Goal: Information Seeking & Learning: Learn about a topic

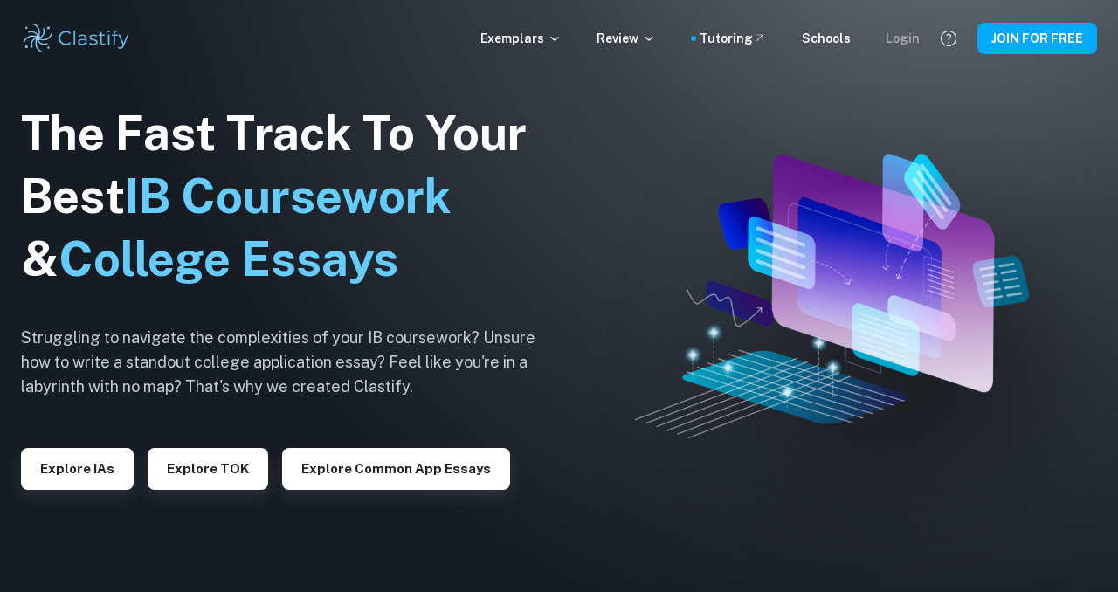
click at [912, 47] on div "Login" at bounding box center [903, 38] width 34 height 19
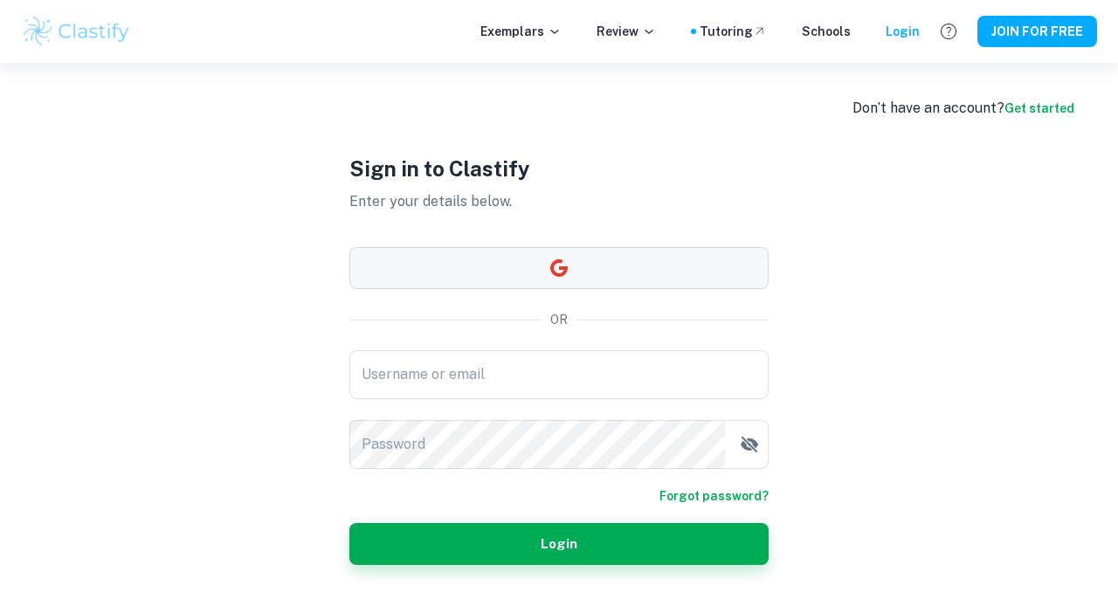
type input "[EMAIL_ADDRESS][DOMAIN_NAME]"
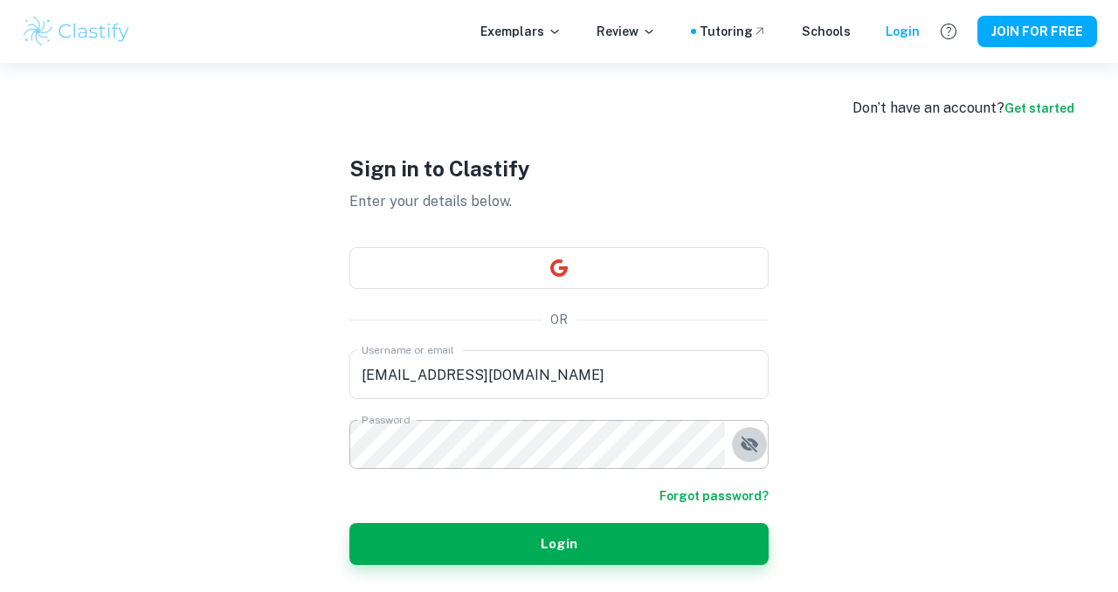
click at [742, 439] on icon "button" at bounding box center [749, 444] width 21 height 21
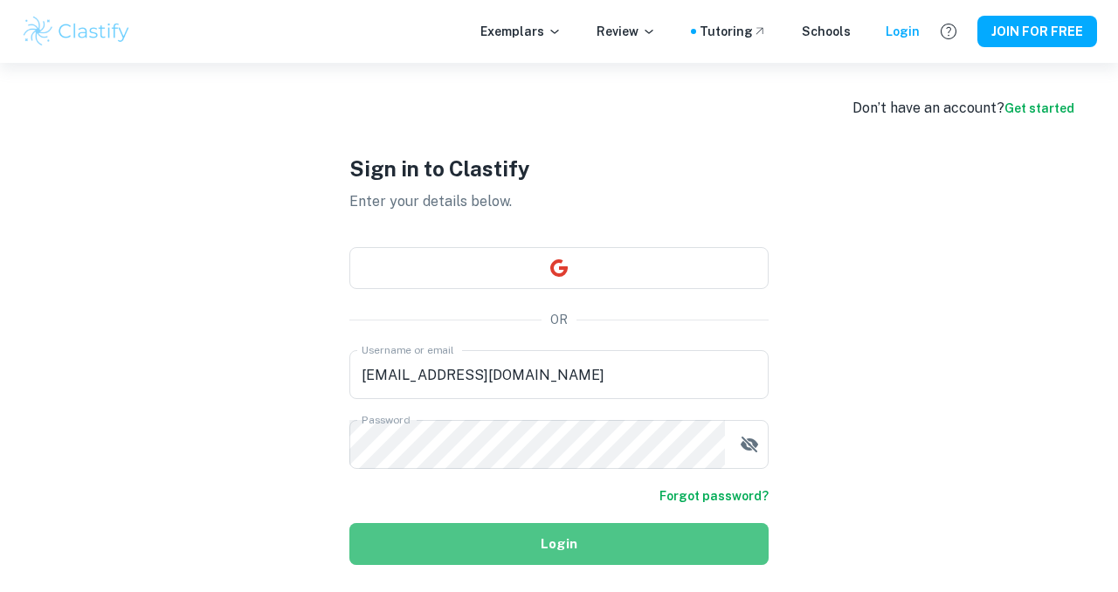
click at [590, 557] on button "Login" at bounding box center [558, 544] width 419 height 42
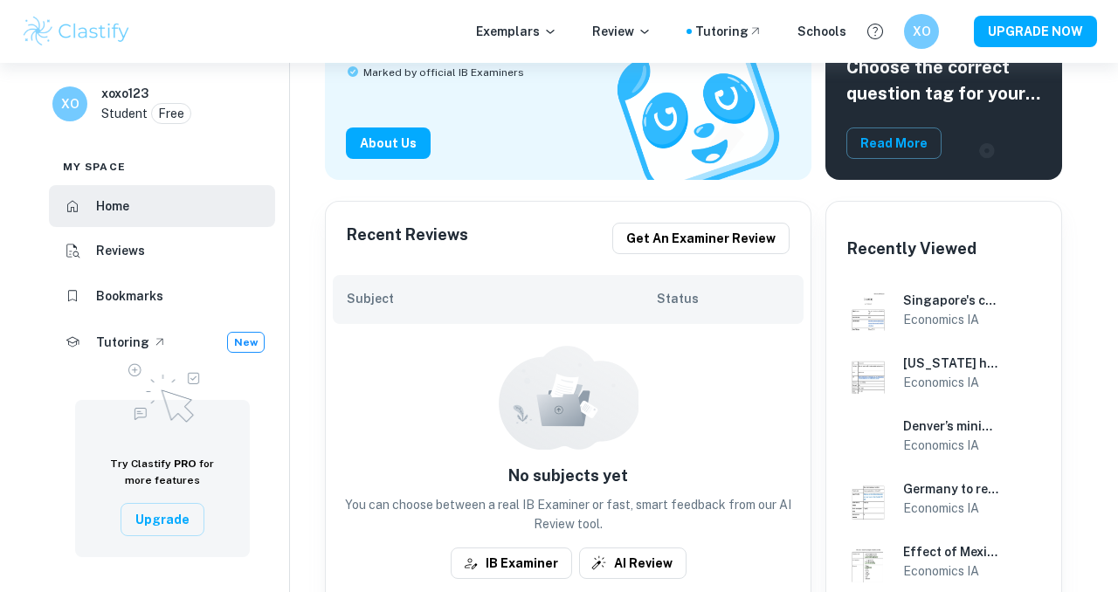
scroll to position [314, 0]
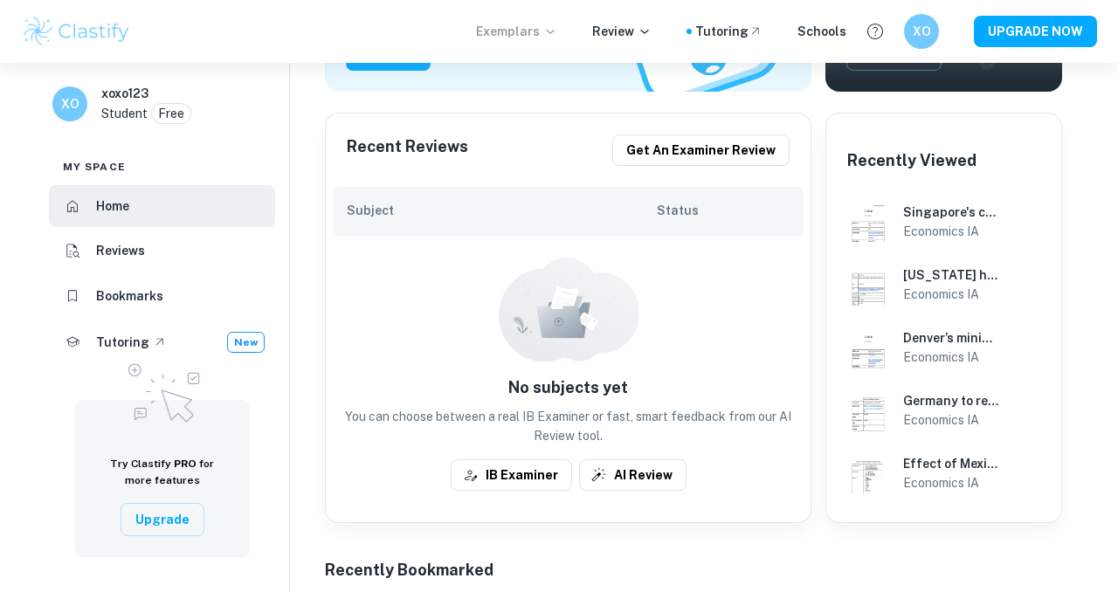
click at [550, 22] on p "Exemplars" at bounding box center [516, 31] width 81 height 19
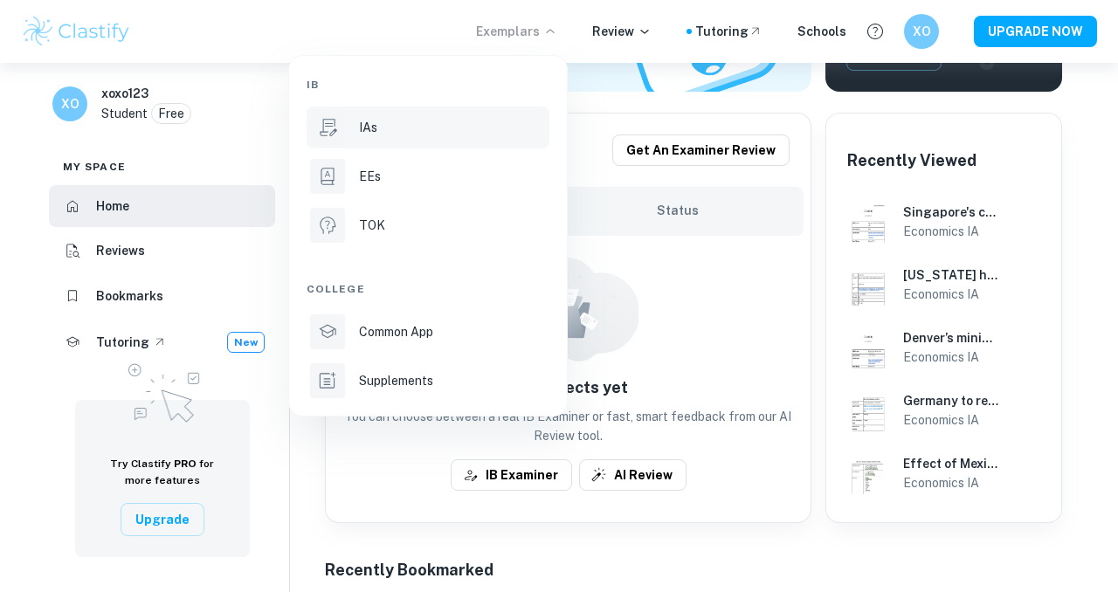
click at [412, 129] on div "IAs" at bounding box center [452, 127] width 187 height 19
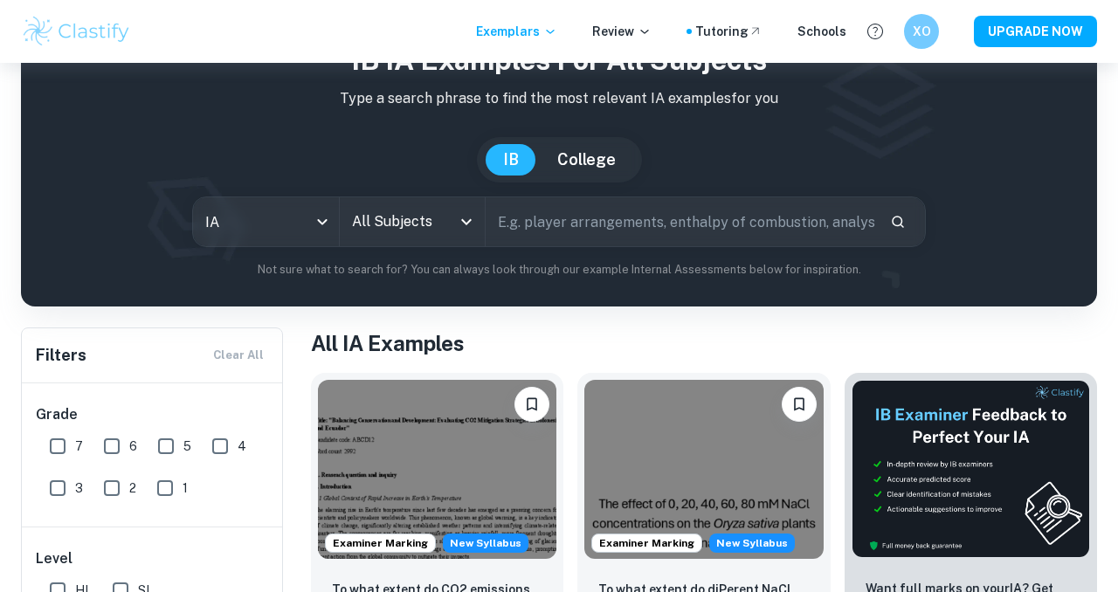
scroll to position [121, 0]
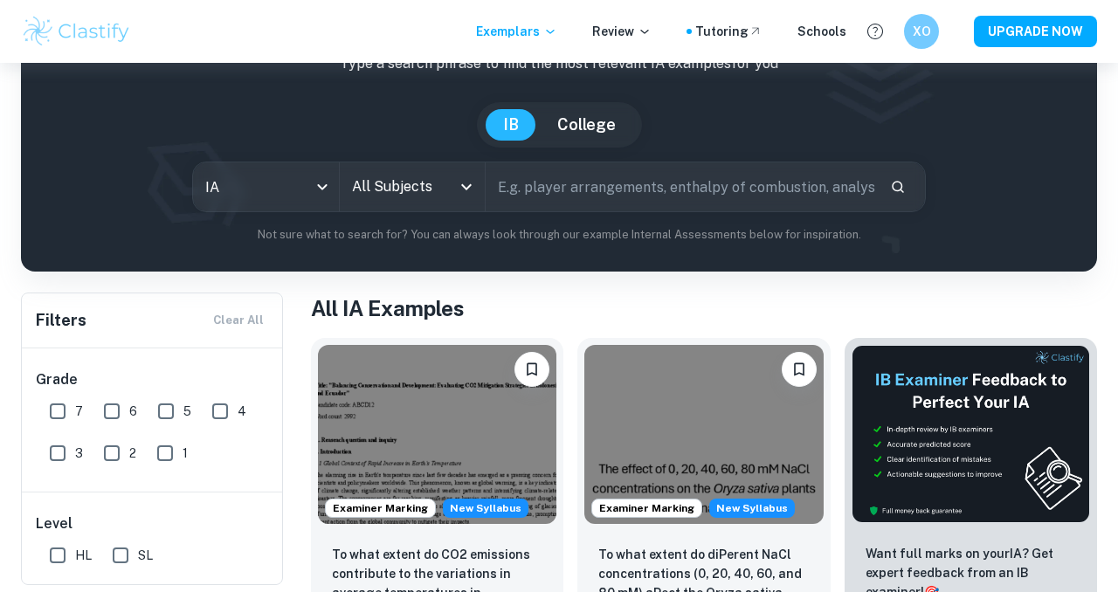
click at [448, 201] on input "All Subjects" at bounding box center [400, 186] width 104 height 33
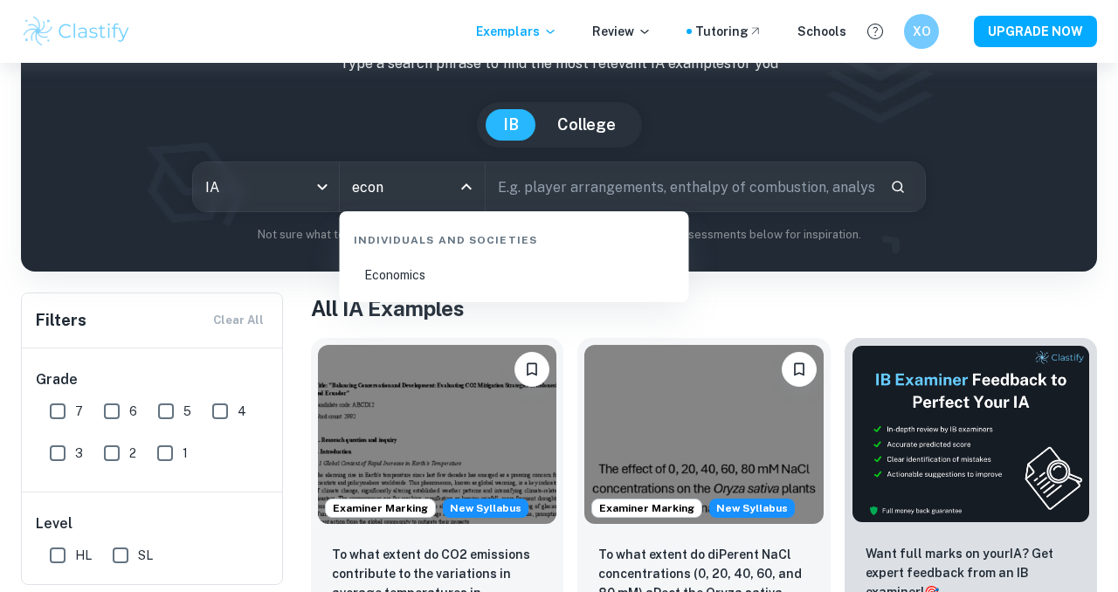
click at [379, 270] on li "Economics" at bounding box center [514, 275] width 335 height 40
type input "Economics"
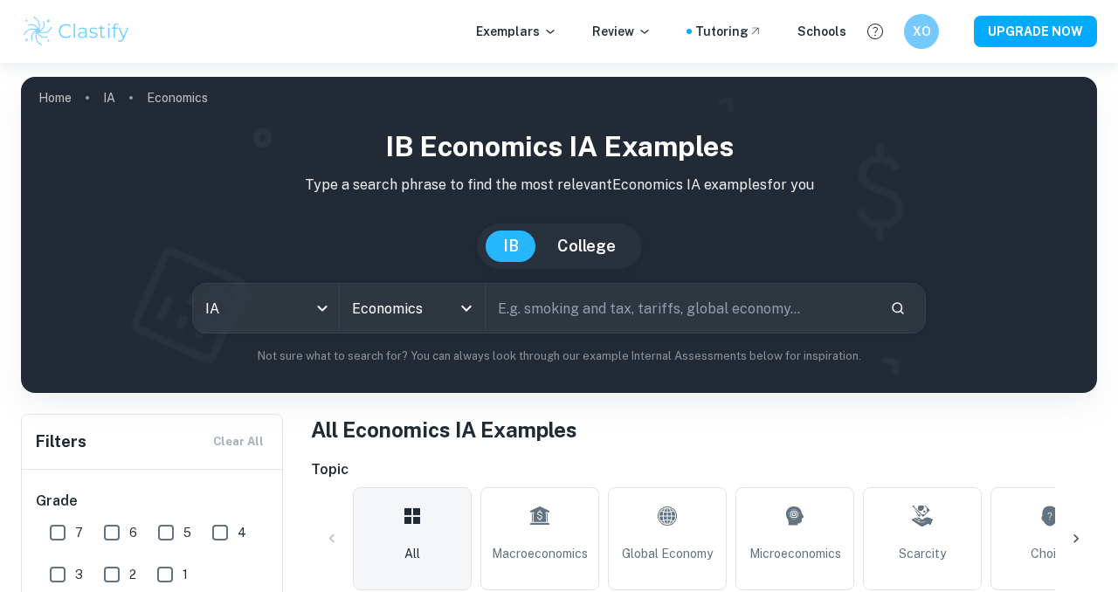
click at [516, 306] on input "text" at bounding box center [681, 308] width 390 height 49
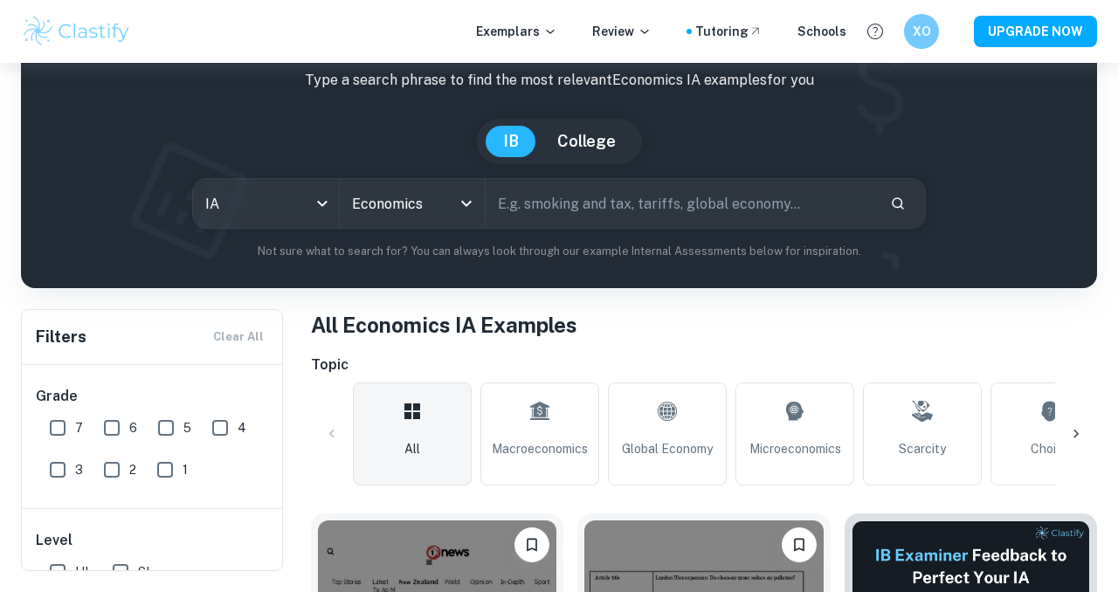
scroll to position [114, 0]
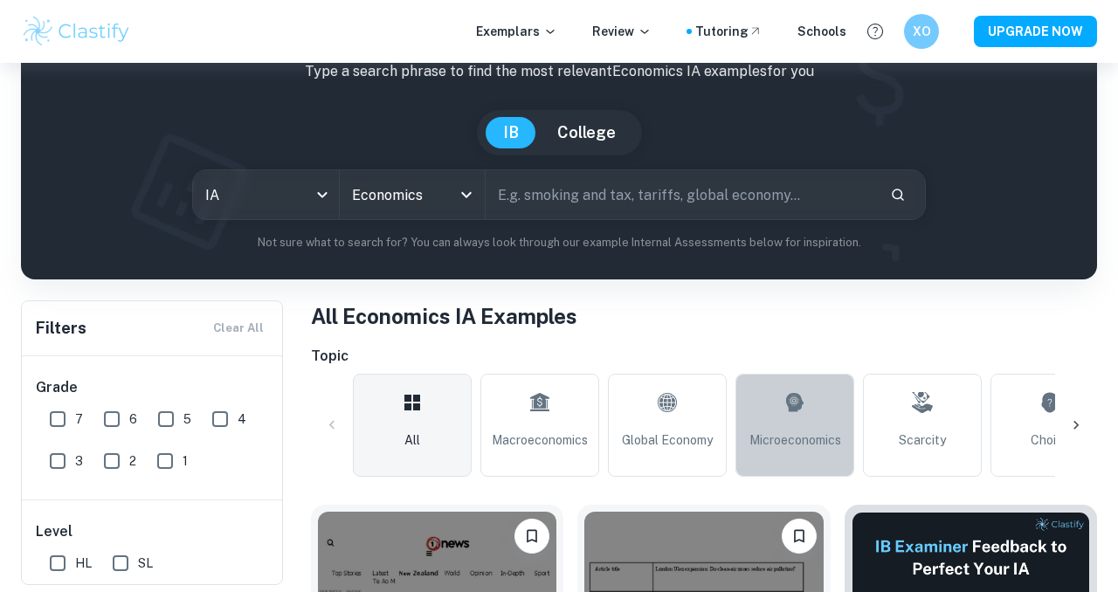
click at [824, 419] on link "Microeconomics" at bounding box center [794, 425] width 119 height 103
type input "Microeconomics"
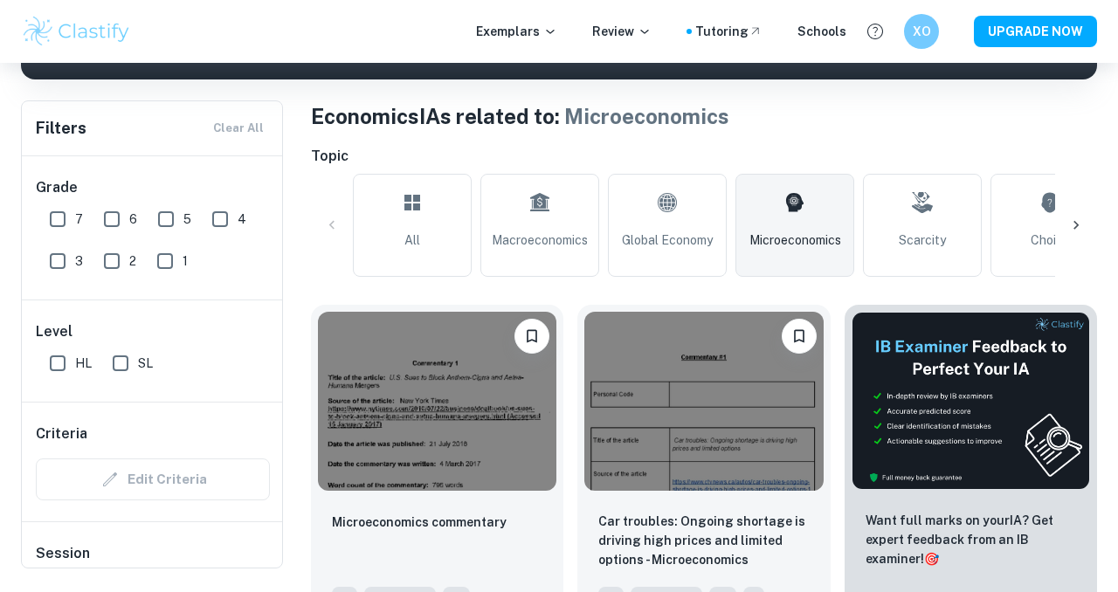
scroll to position [280, 0]
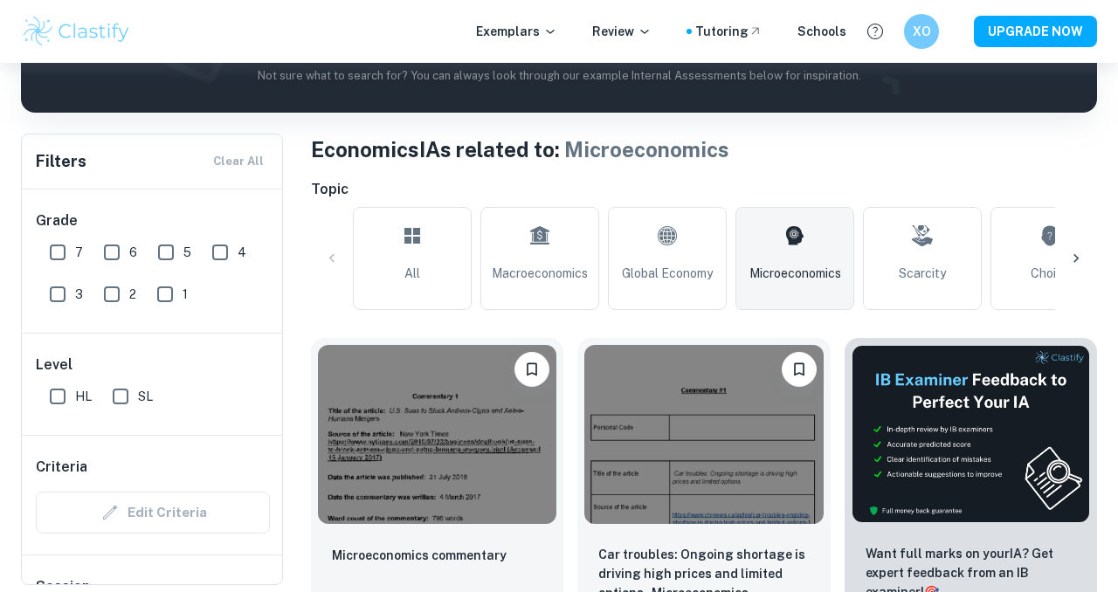
click at [212, 252] on input "4" at bounding box center [220, 252] width 35 height 35
checkbox input "true"
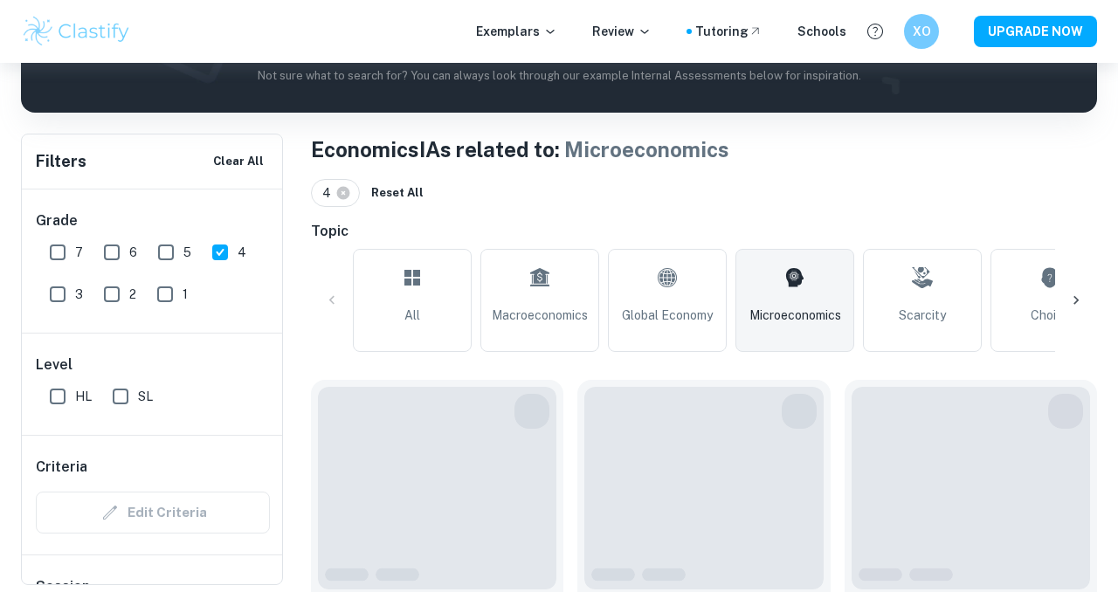
click at [64, 293] on input "3" at bounding box center [57, 294] width 35 height 35
checkbox input "true"
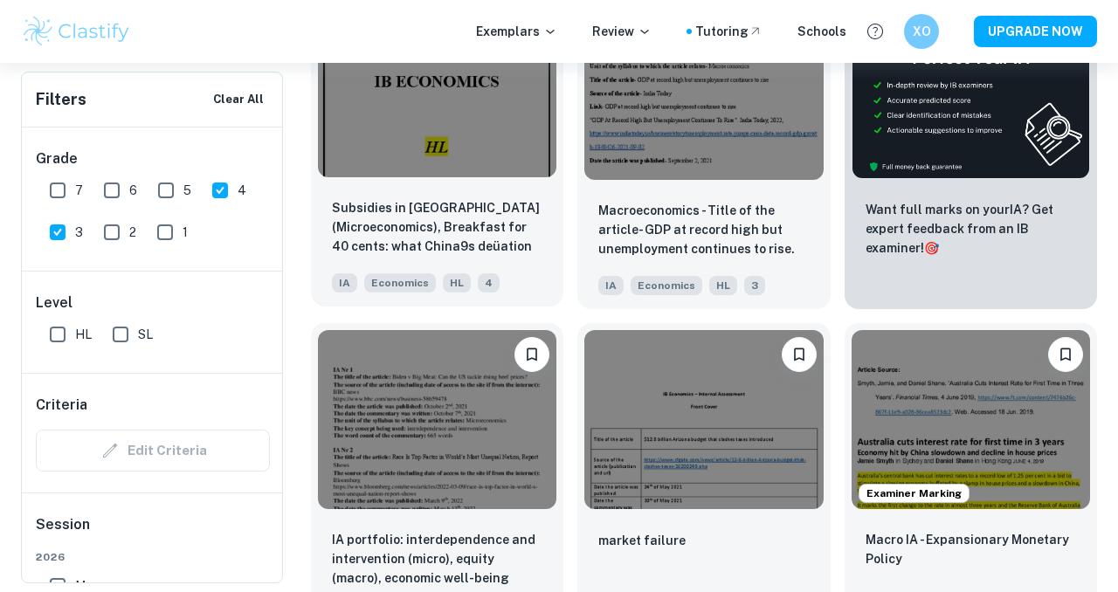
scroll to position [622, 0]
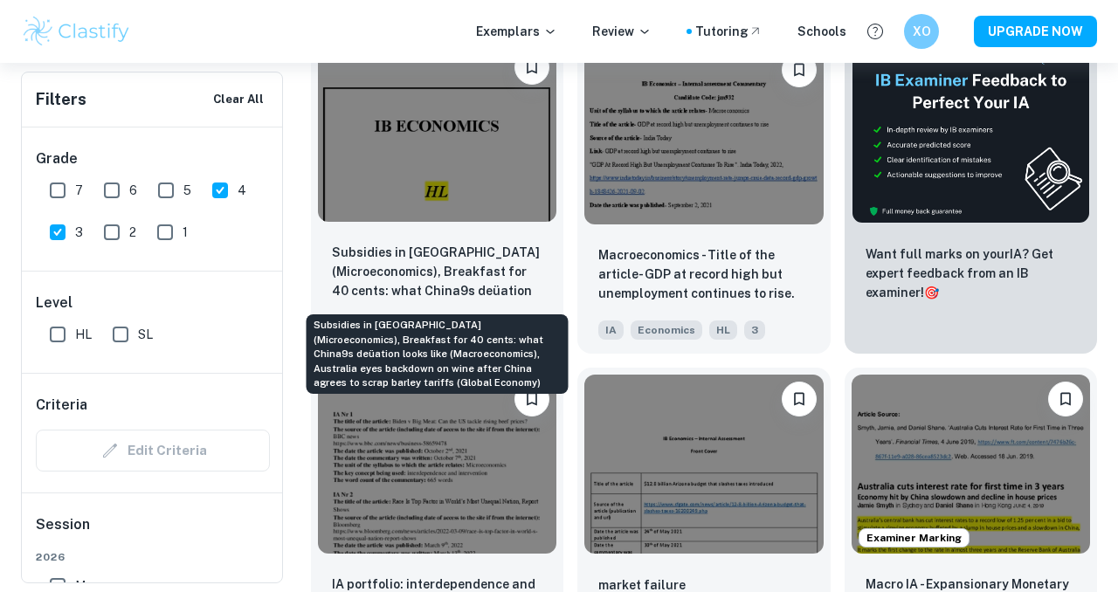
click at [452, 279] on p "Subsidies in [GEOGRAPHIC_DATA] (Microeconomics), Breakfast for 40 cents: what C…" at bounding box center [437, 272] width 210 height 59
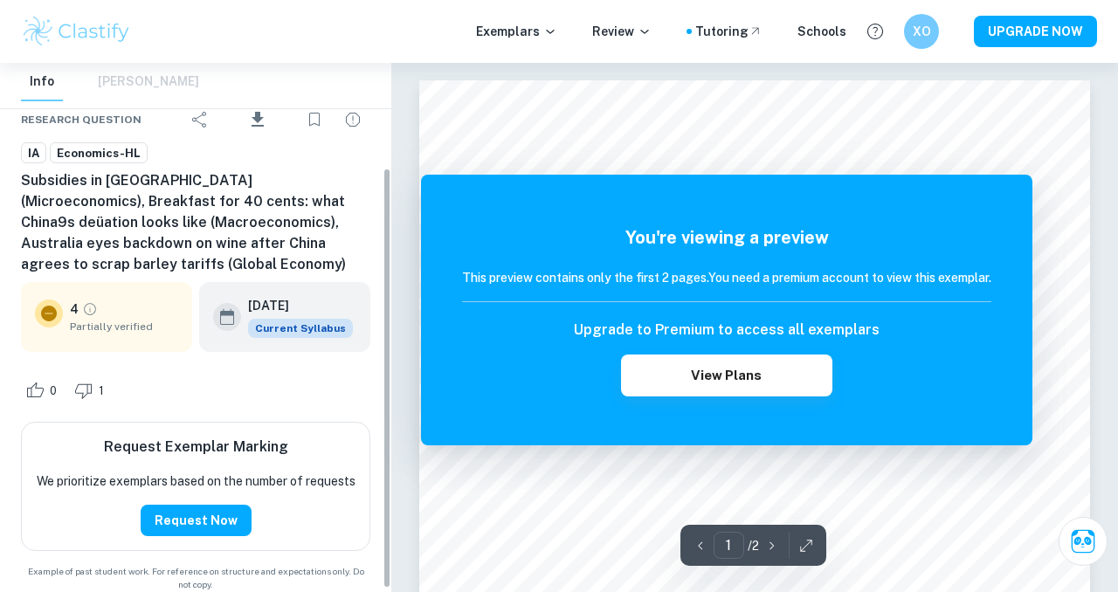
scroll to position [135, 0]
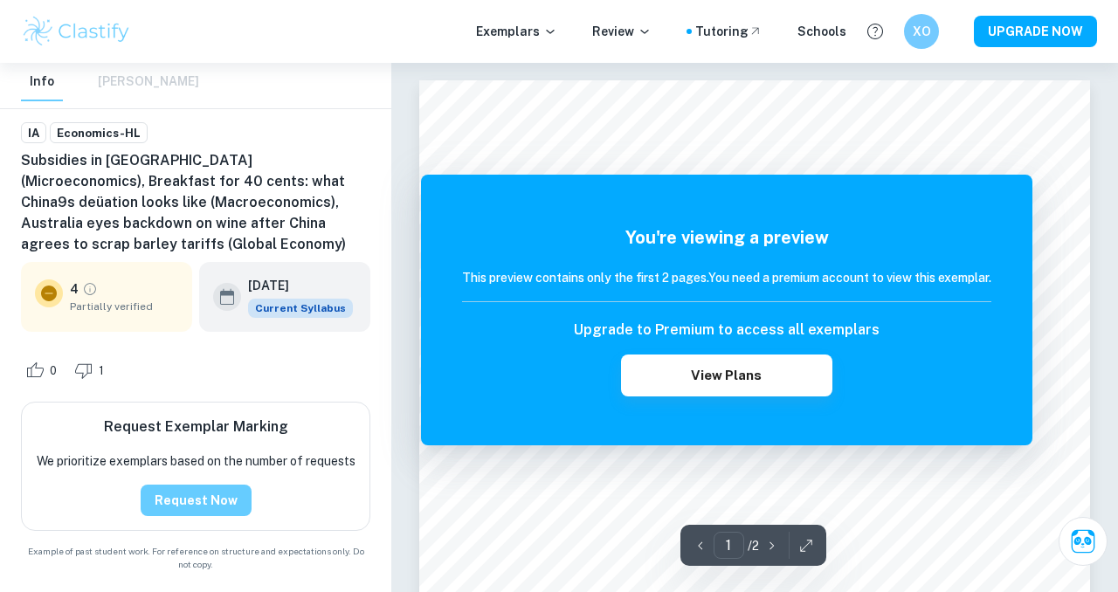
click at [201, 486] on button "Request Now" at bounding box center [196, 500] width 111 height 31
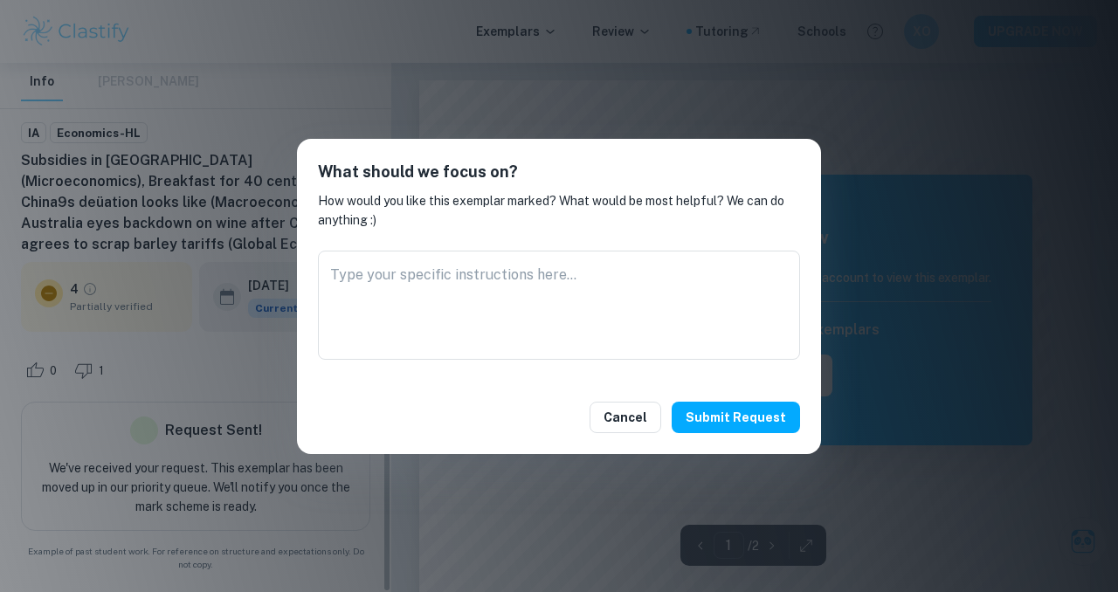
scroll to position [116, 0]
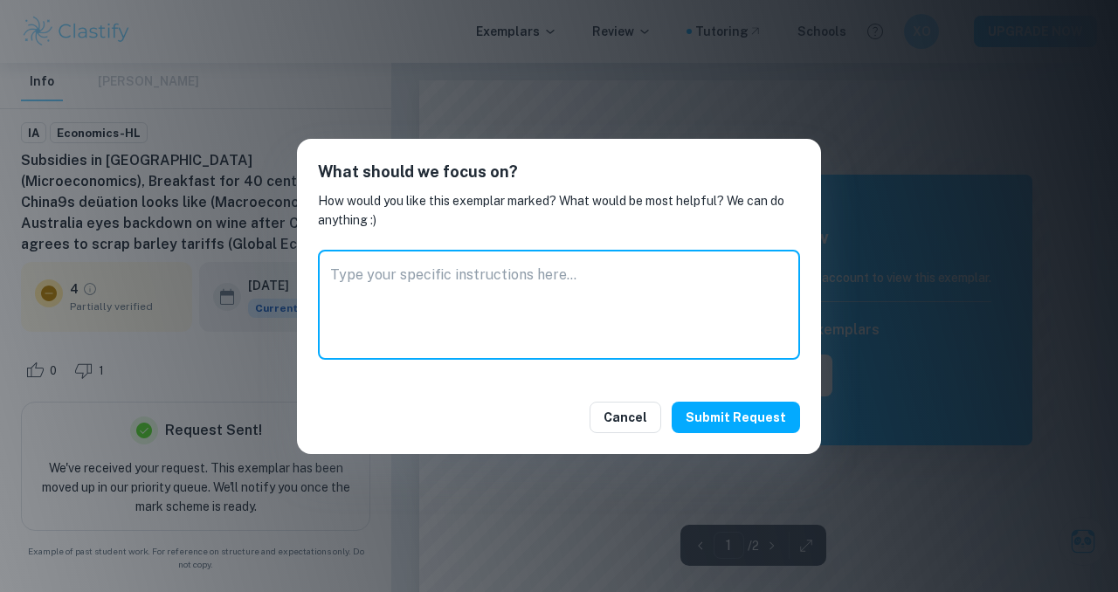
click at [434, 277] on textarea at bounding box center [559, 305] width 458 height 80
type textarea "S"
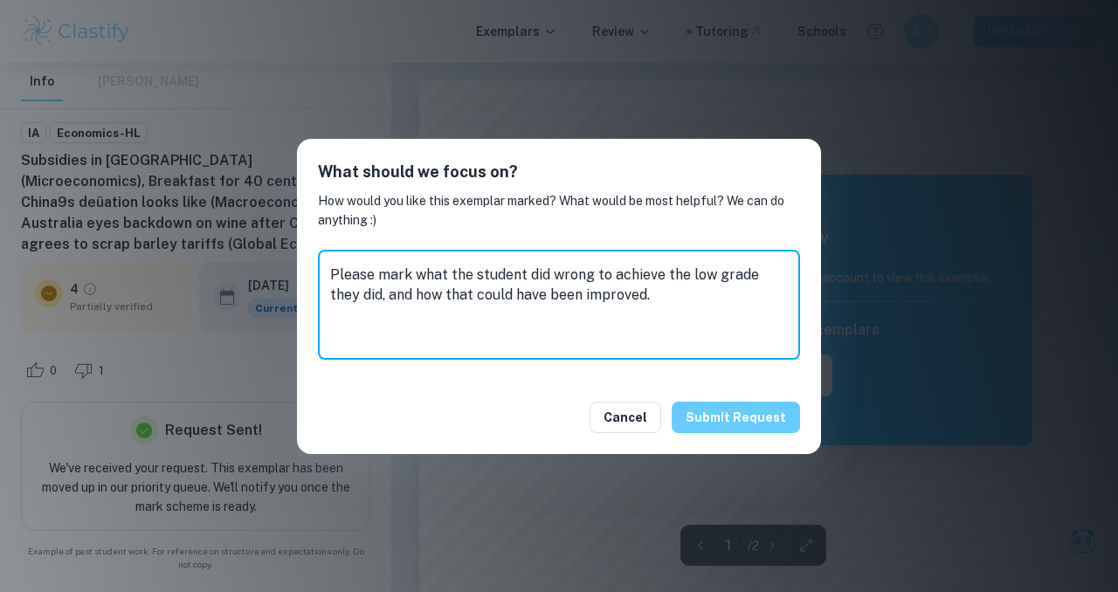
type textarea "Please mark what the student did wrong to achieve the low grade they did, and h…"
click at [693, 417] on button "Submit request" at bounding box center [736, 417] width 128 height 31
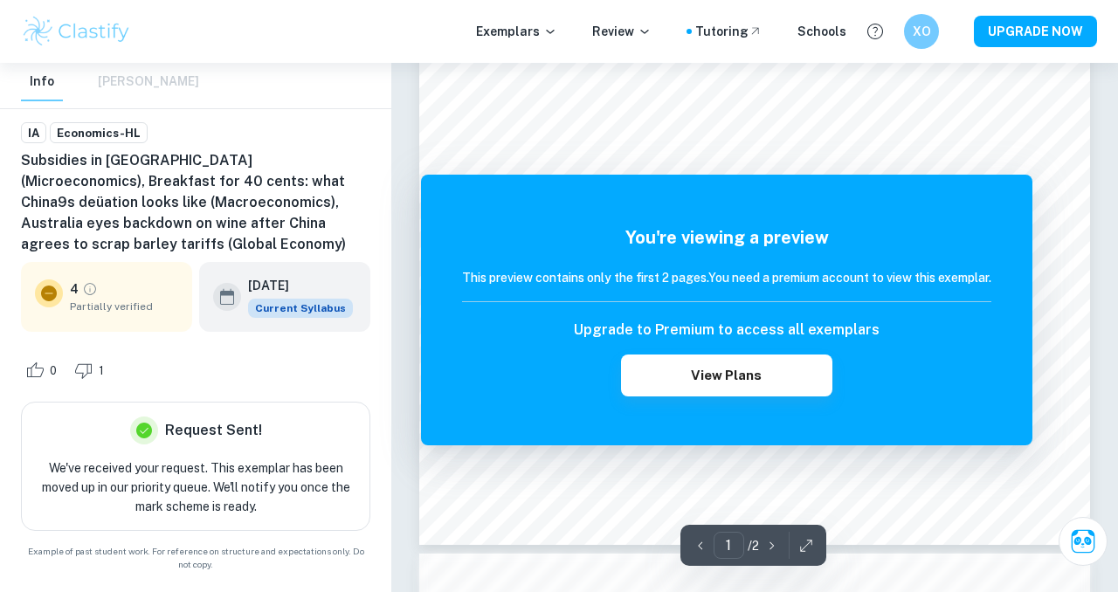
scroll to position [491, 0]
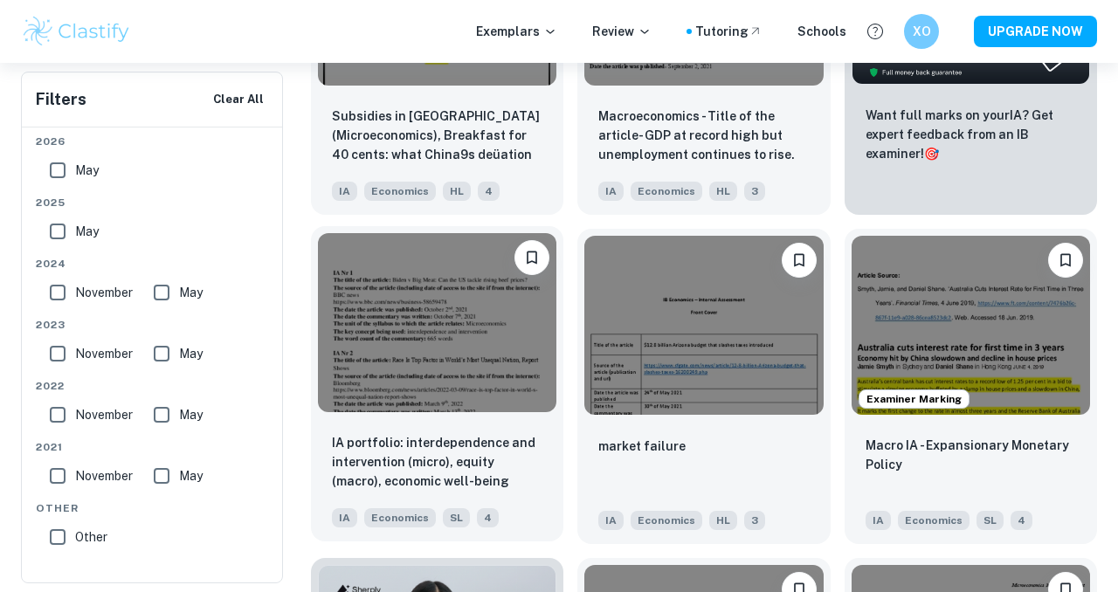
scroll to position [767, 0]
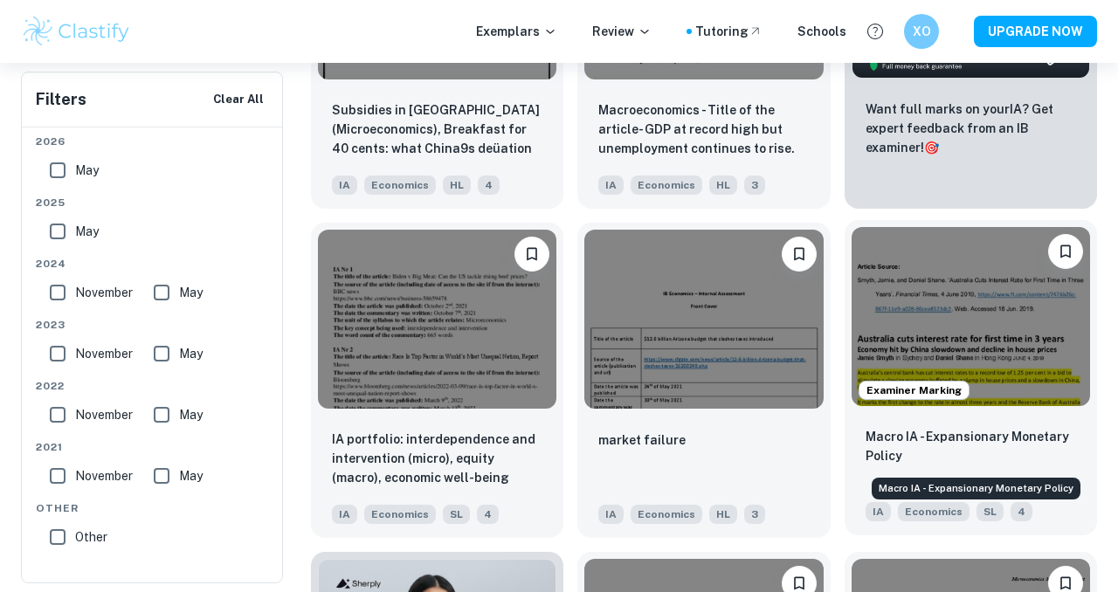
click at [1011, 446] on p "Macro IA - Expansionary Monetary Policy" at bounding box center [971, 446] width 210 height 38
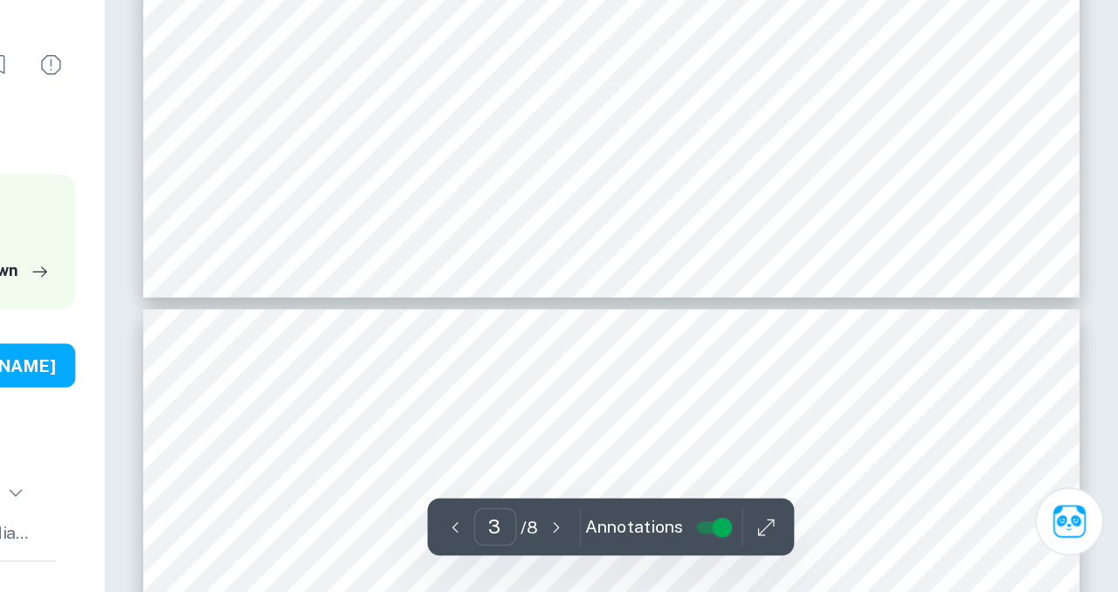
scroll to position [2783, 0]
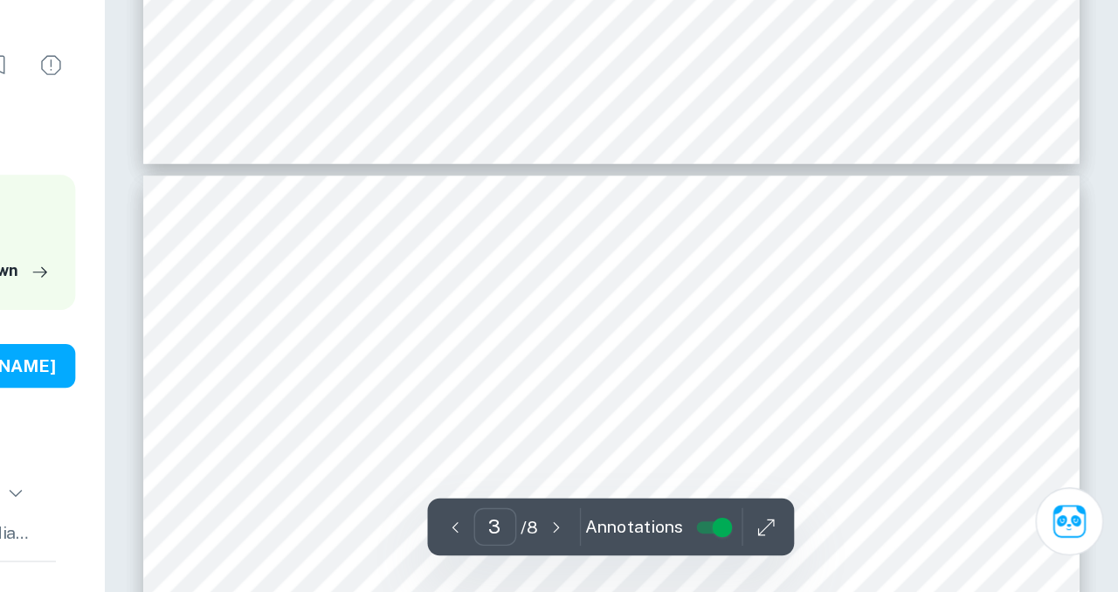
type input "4"
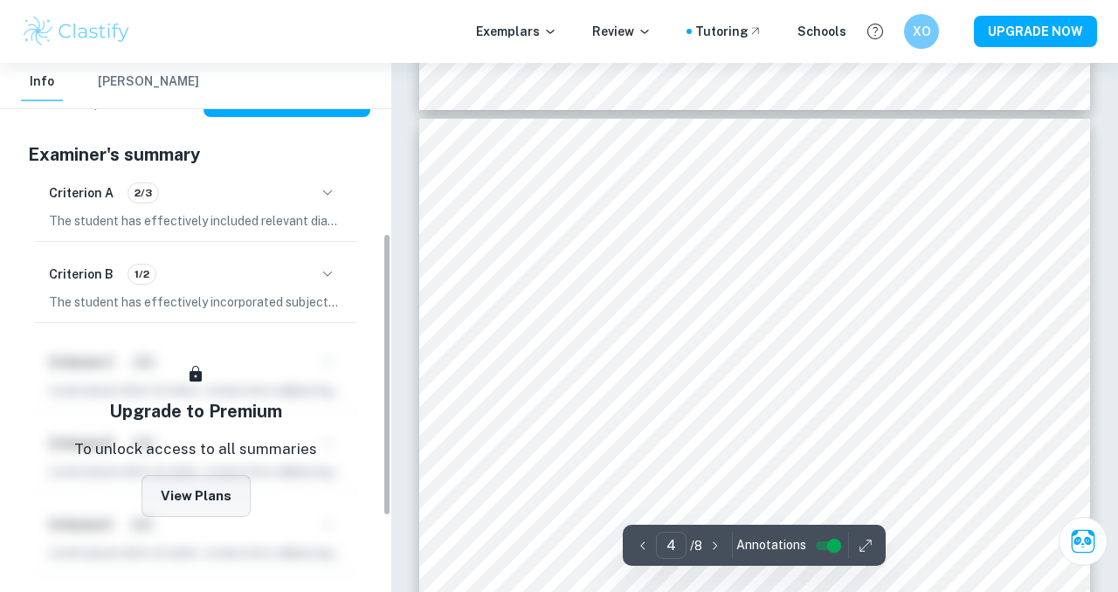
scroll to position [317, 0]
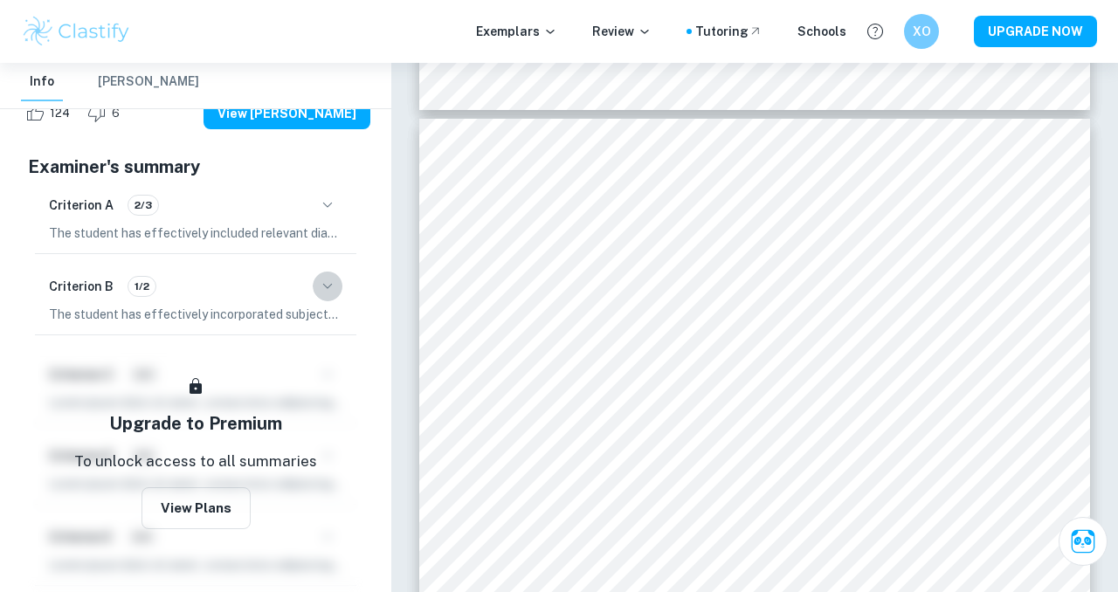
click at [328, 280] on icon "button" at bounding box center [327, 286] width 21 height 21
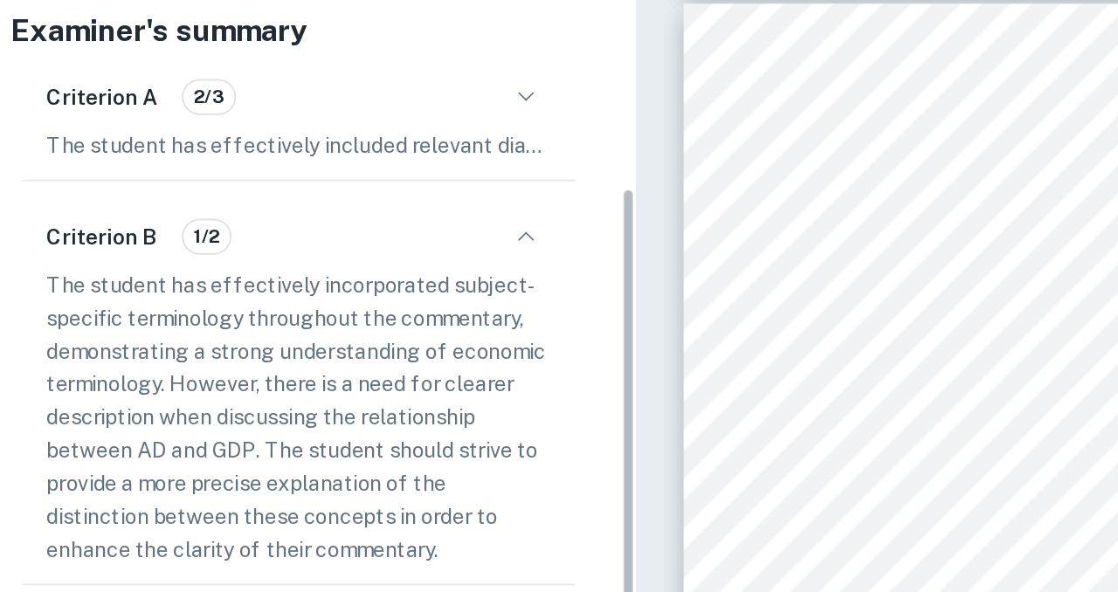
scroll to position [348, 0]
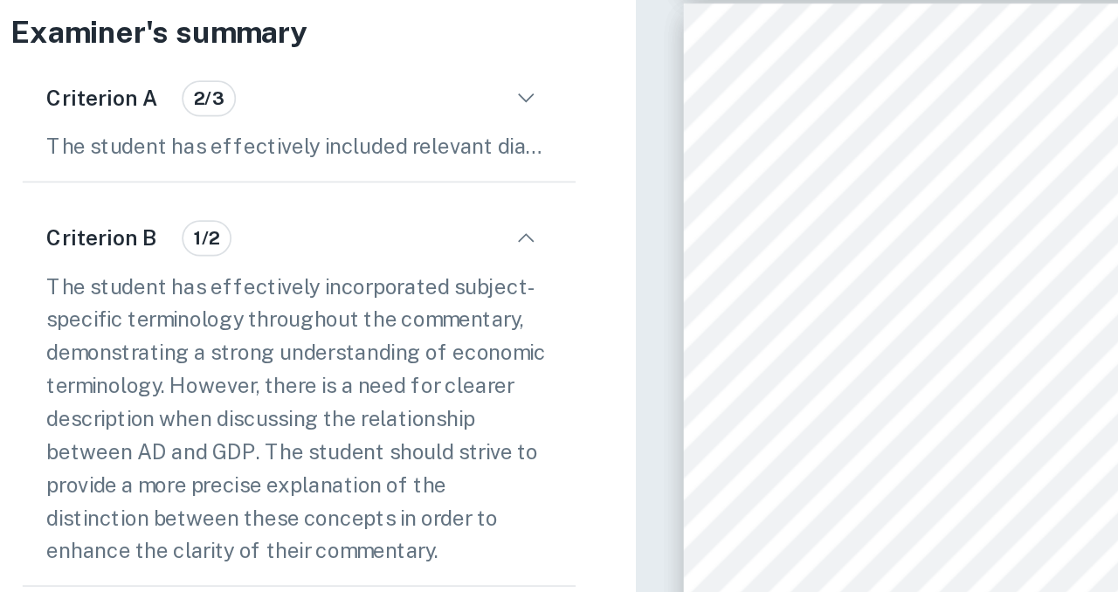
click at [333, 180] on icon "button" at bounding box center [327, 173] width 21 height 21
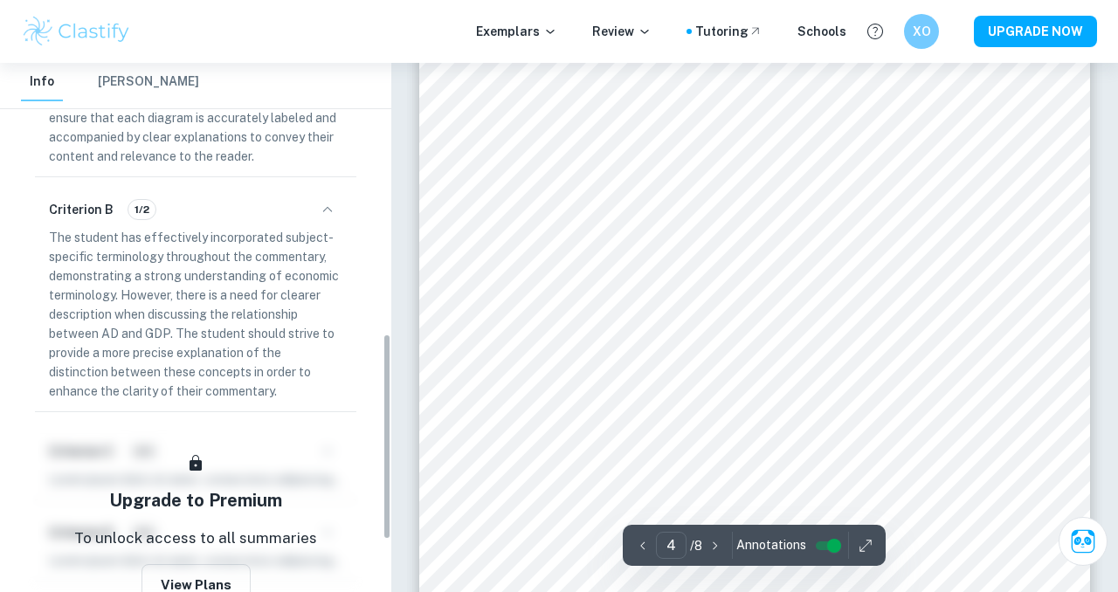
scroll to position [825, 0]
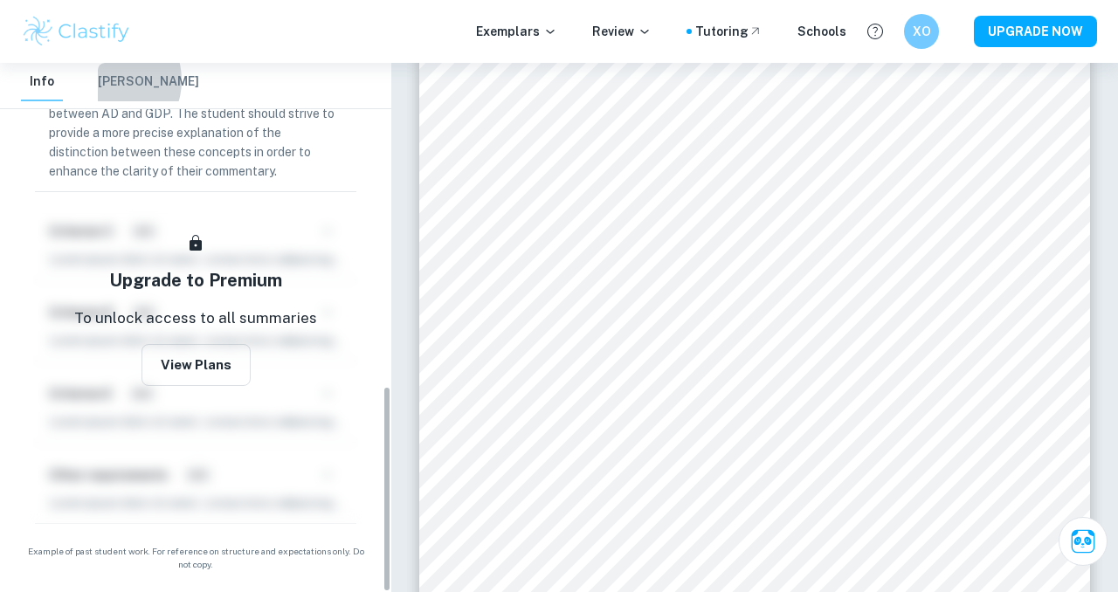
click at [107, 80] on button "[PERSON_NAME]" at bounding box center [148, 82] width 101 height 38
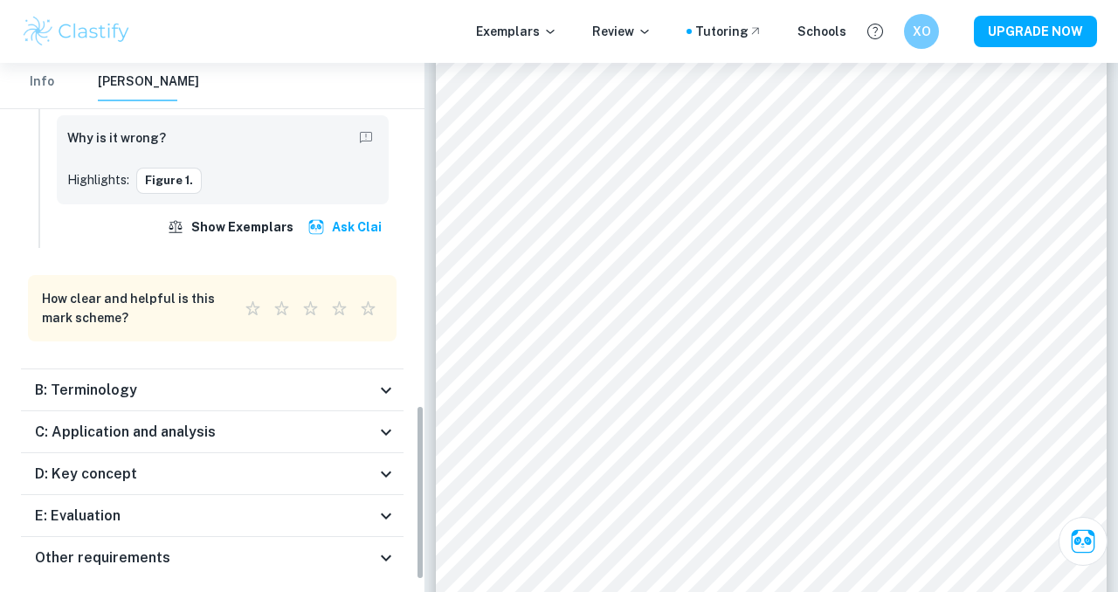
scroll to position [1040, 0]
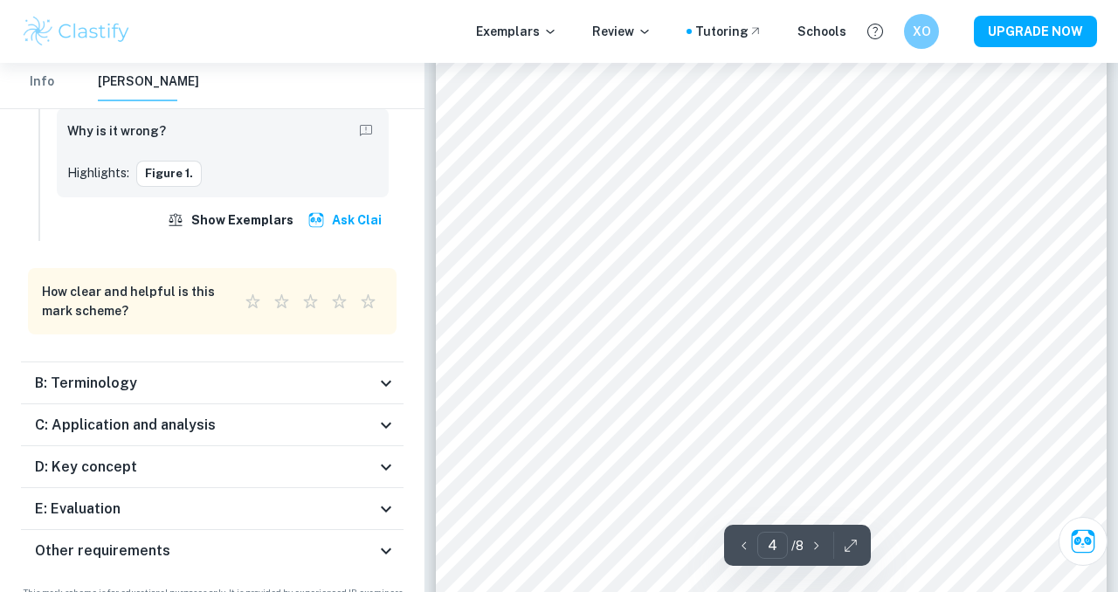
click at [390, 425] on icon at bounding box center [386, 425] width 21 height 21
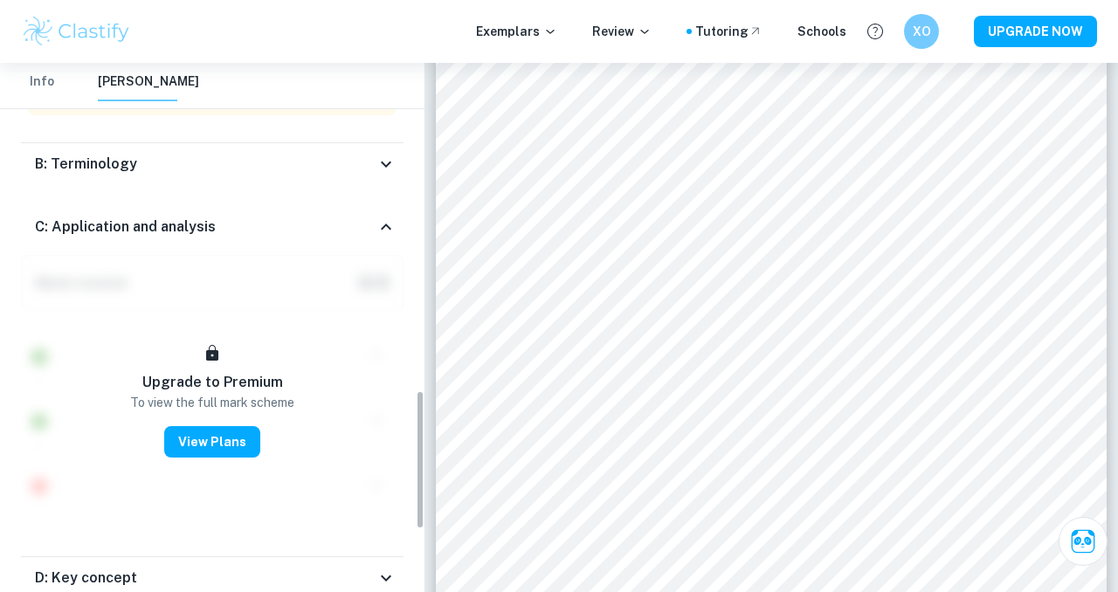
scroll to position [1241, 0]
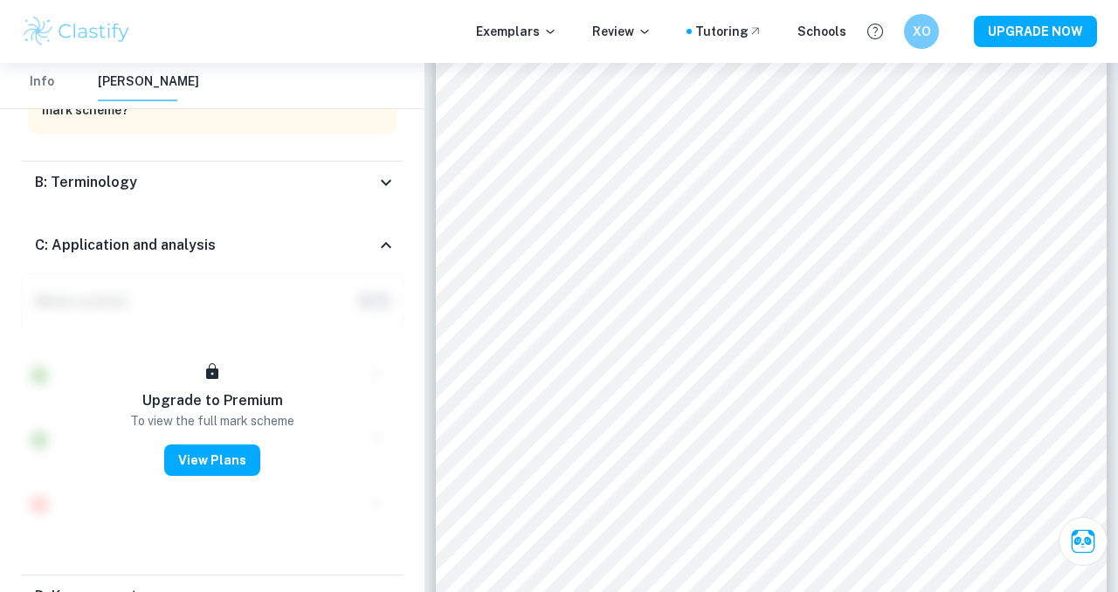
click at [383, 244] on icon at bounding box center [386, 245] width 21 height 21
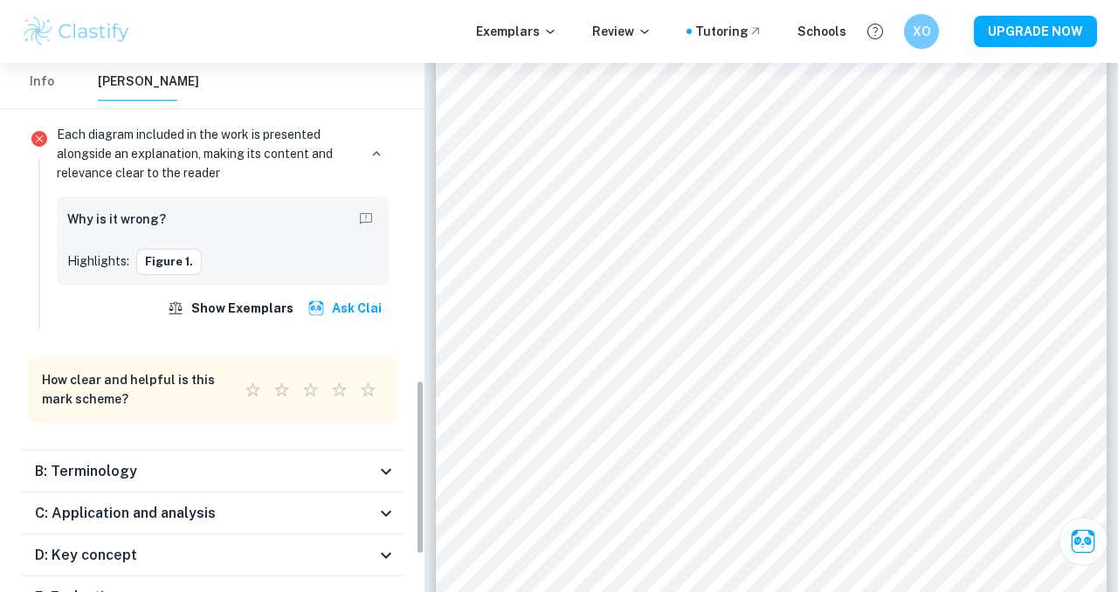
scroll to position [958, 0]
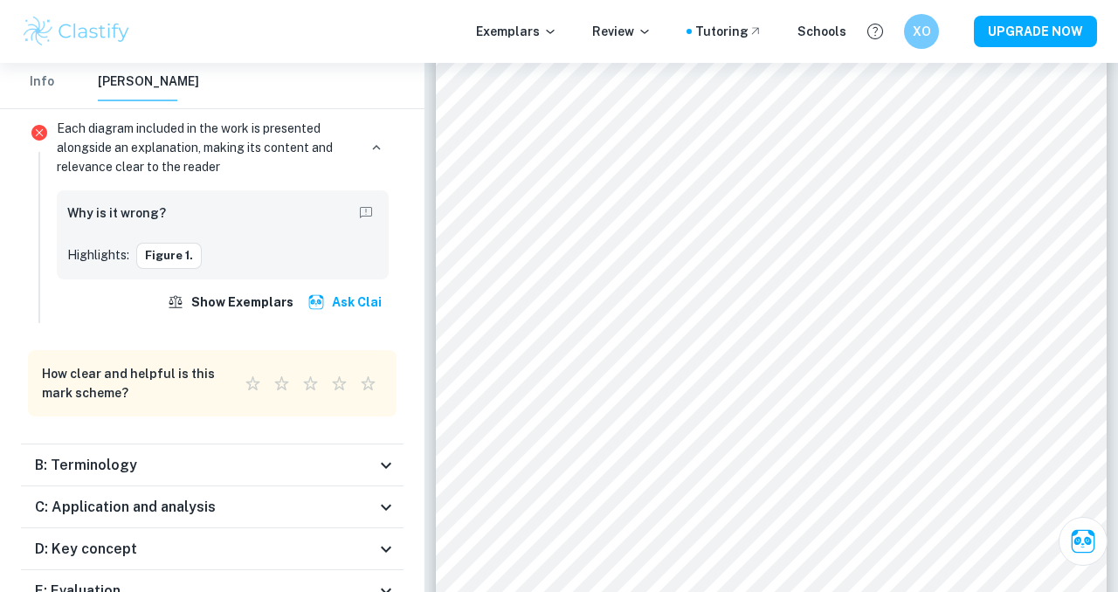
click at [199, 470] on div "B: Terminology" at bounding box center [205, 465] width 341 height 21
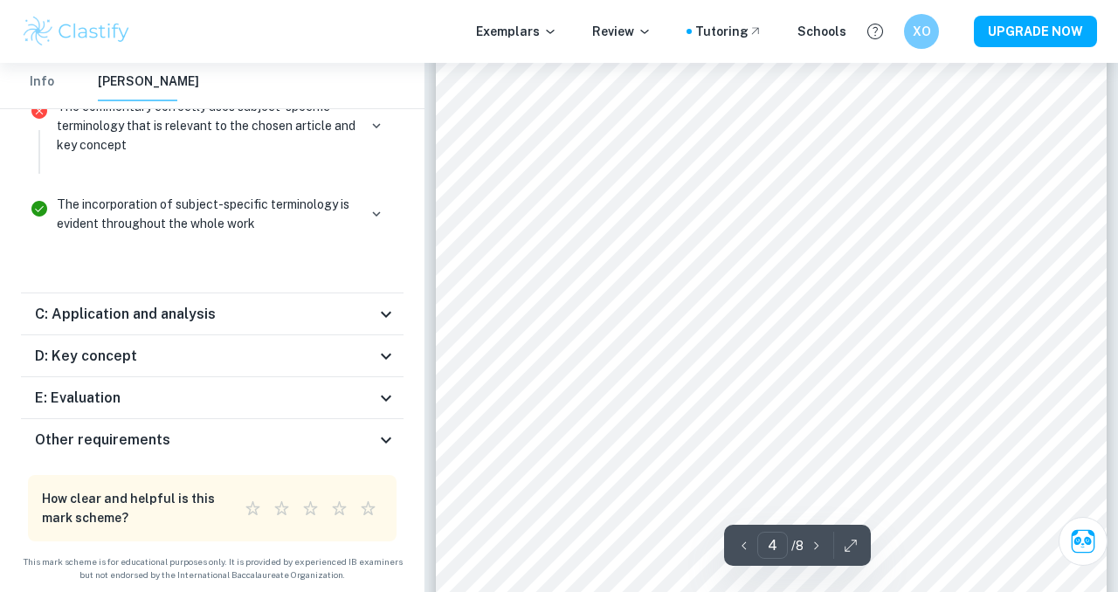
scroll to position [3016, 0]
click at [303, 328] on div "C: Application and analysis" at bounding box center [212, 314] width 383 height 42
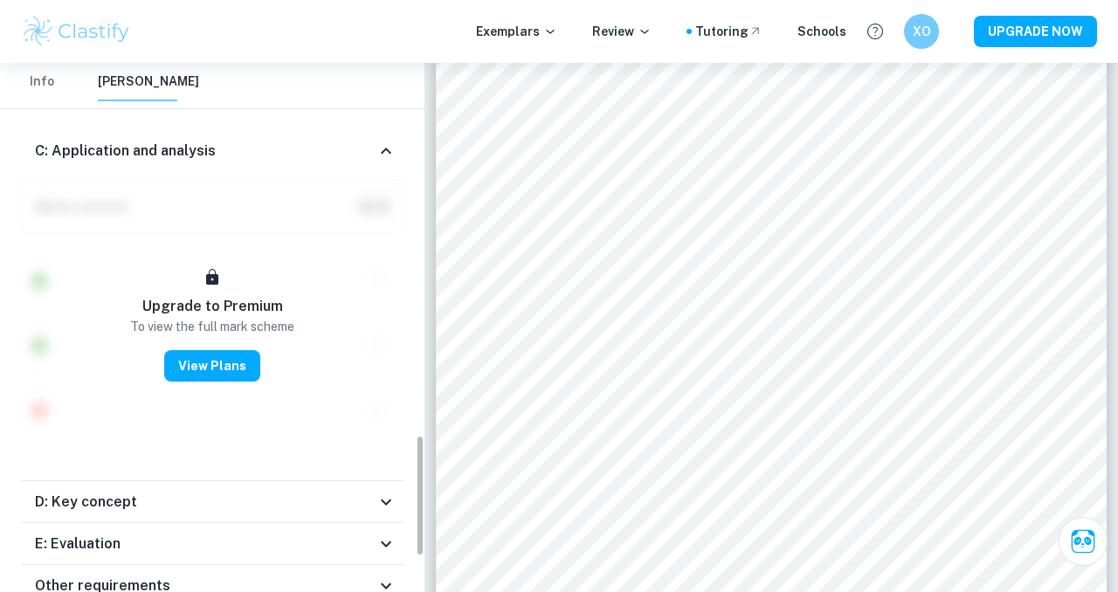
scroll to position [1614, 0]
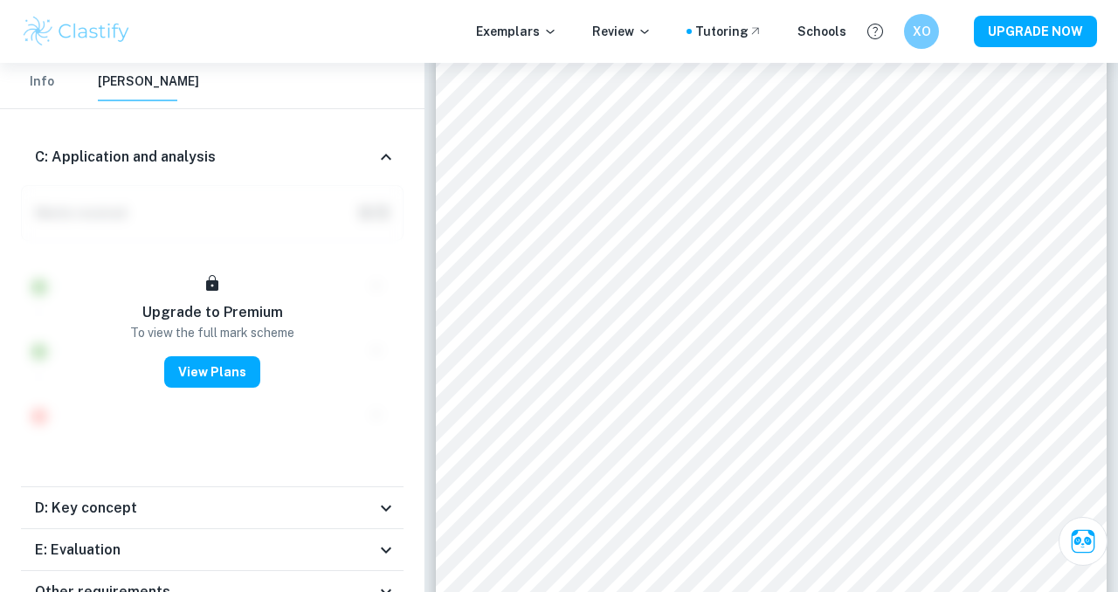
click at [342, 514] on div "D: Key concept" at bounding box center [205, 508] width 341 height 21
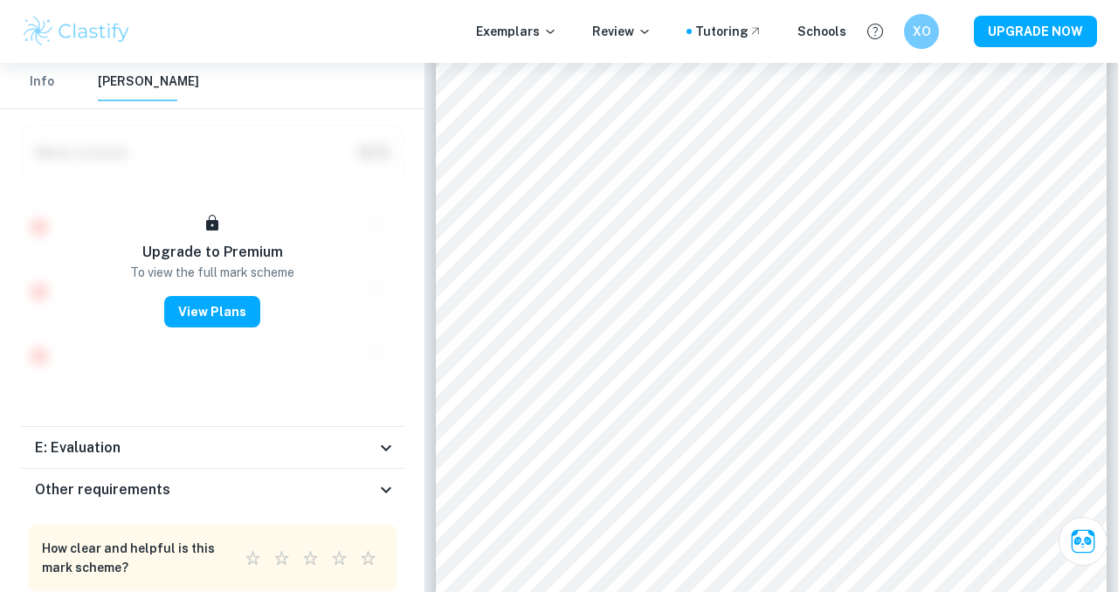
click at [335, 460] on div "E: Evaluation" at bounding box center [212, 448] width 383 height 42
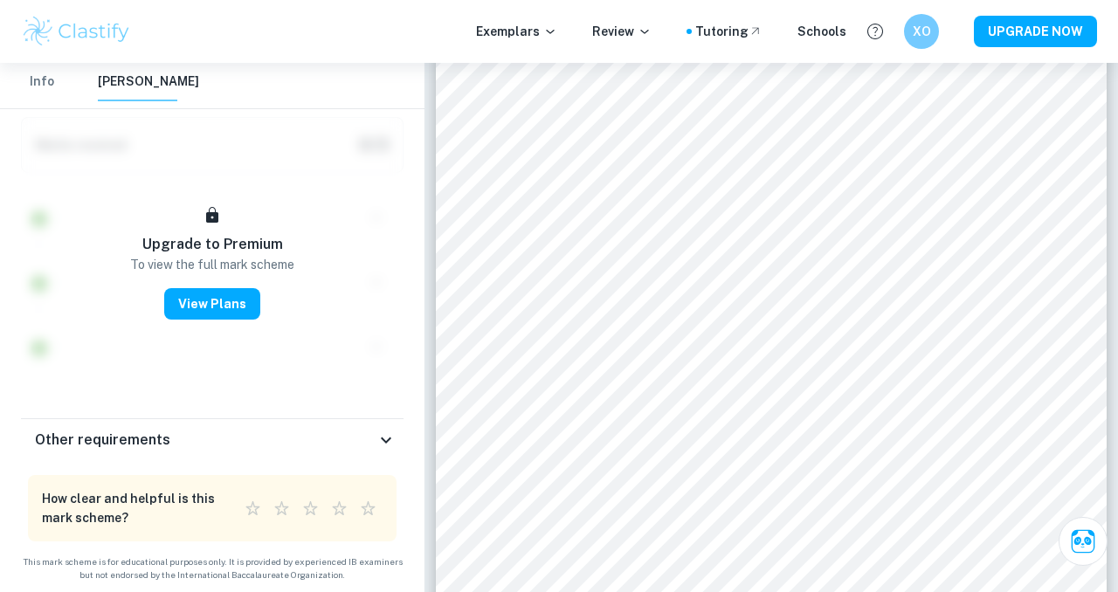
click at [332, 444] on div "Other requirements" at bounding box center [205, 440] width 341 height 21
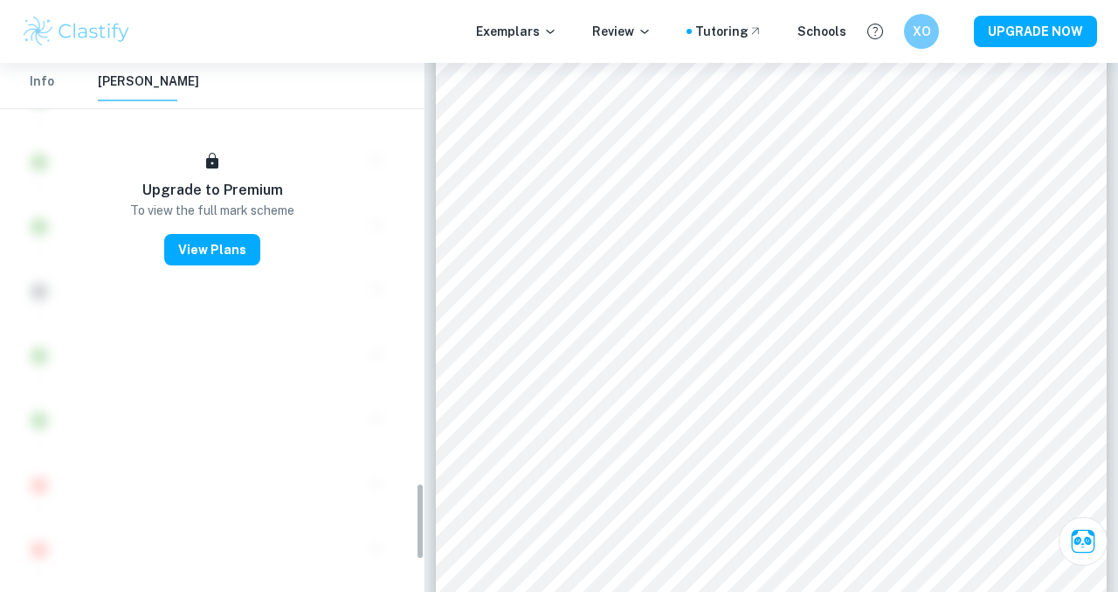
scroll to position [2873, 0]
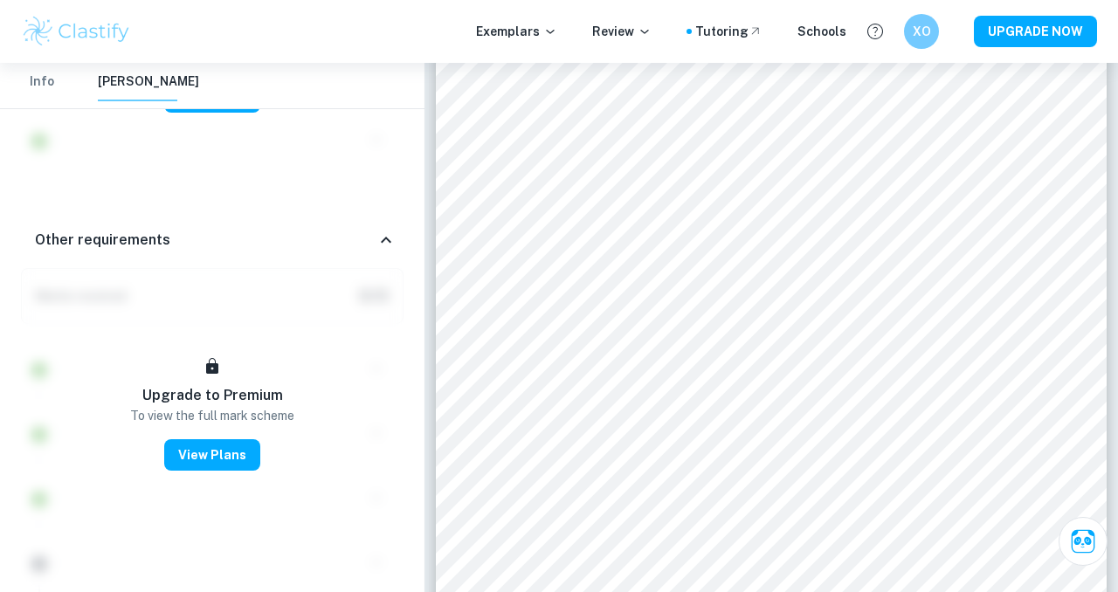
click at [376, 247] on icon at bounding box center [386, 240] width 21 height 21
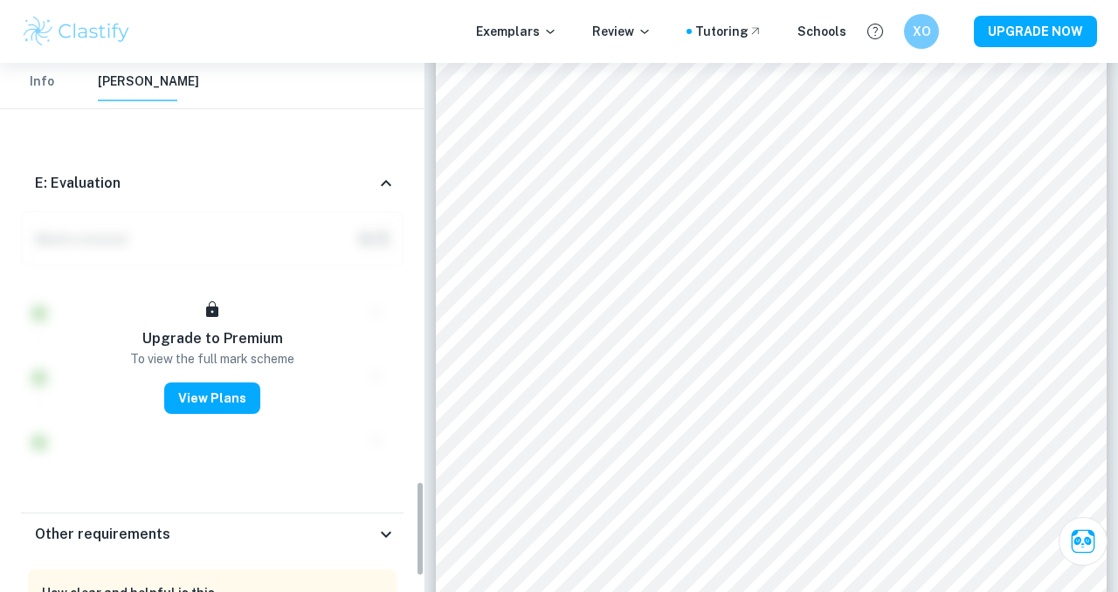
scroll to position [2311, 0]
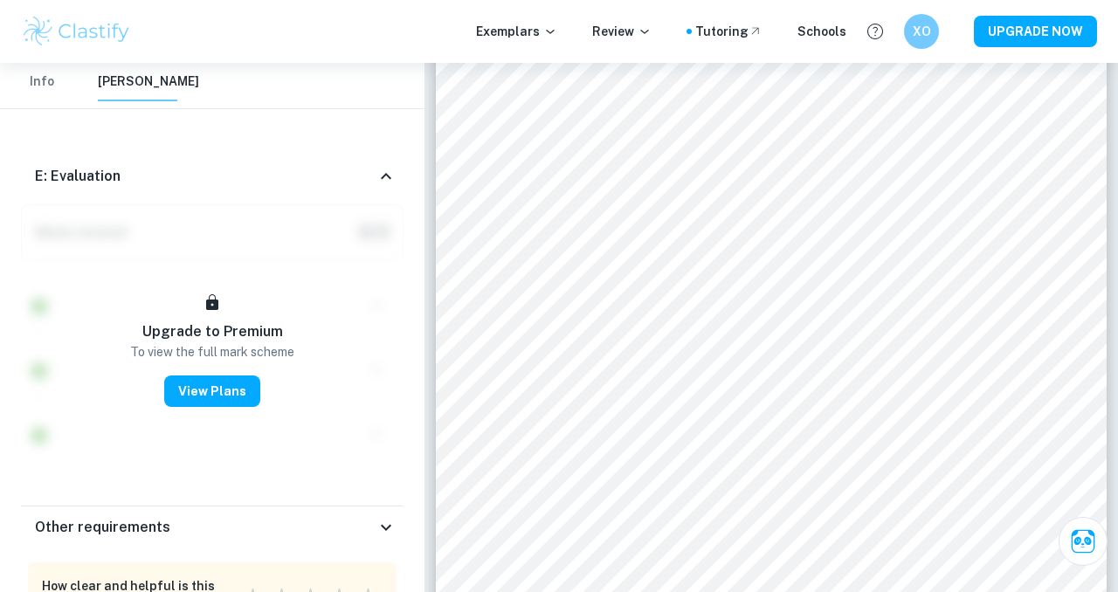
click at [382, 172] on icon at bounding box center [386, 176] width 21 height 21
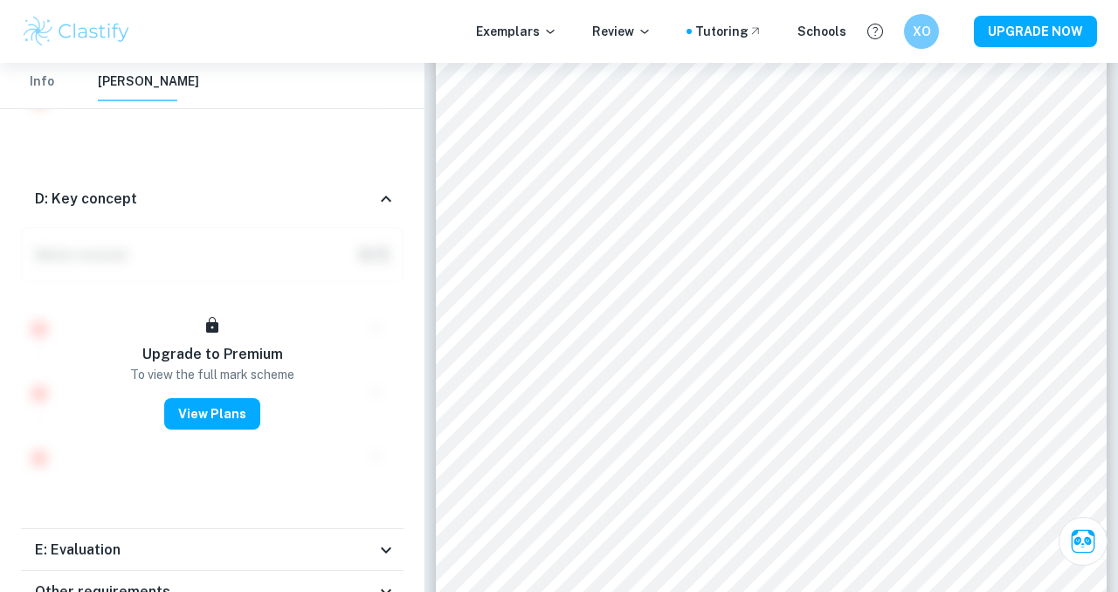
click at [379, 203] on icon at bounding box center [386, 199] width 21 height 21
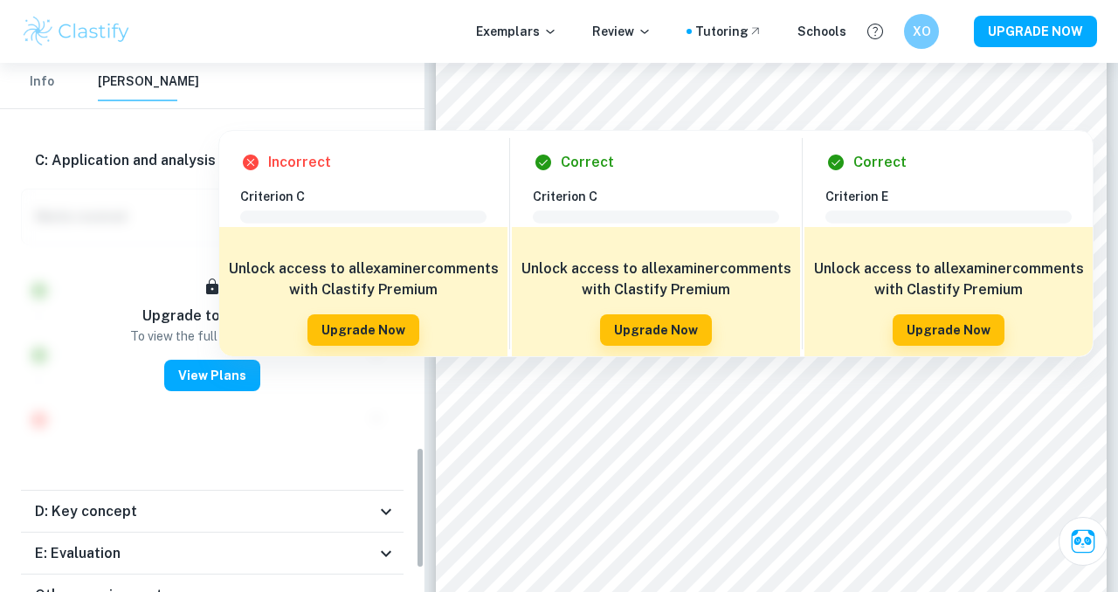
scroll to position [1609, 0]
click at [106, 166] on h6 "C: Application and analysis" at bounding box center [125, 162] width 181 height 21
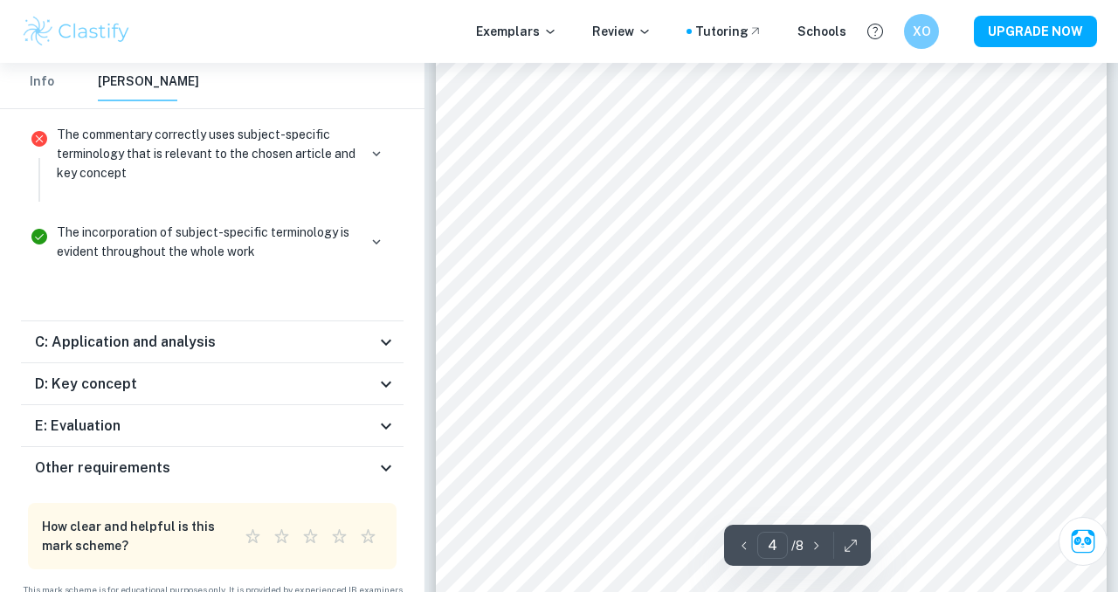
scroll to position [3292, 0]
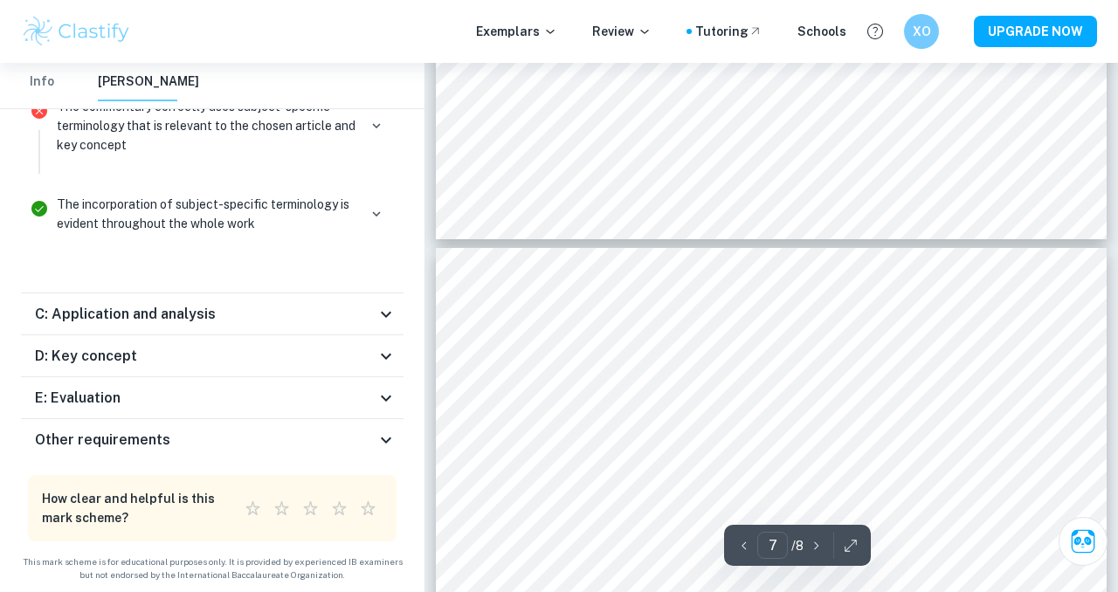
type input "6"
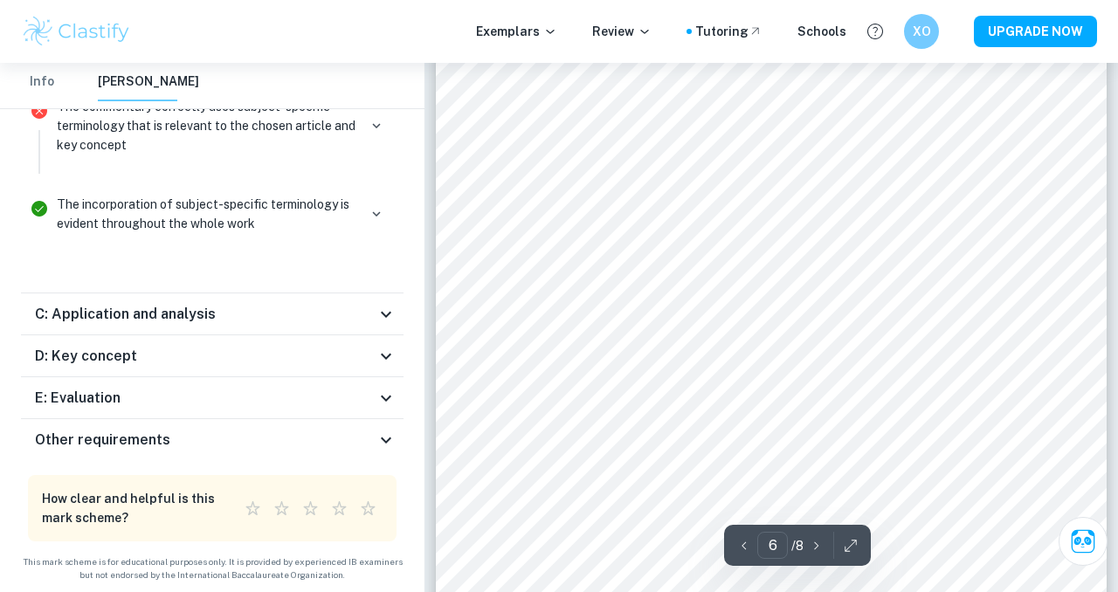
scroll to position [5033, 0]
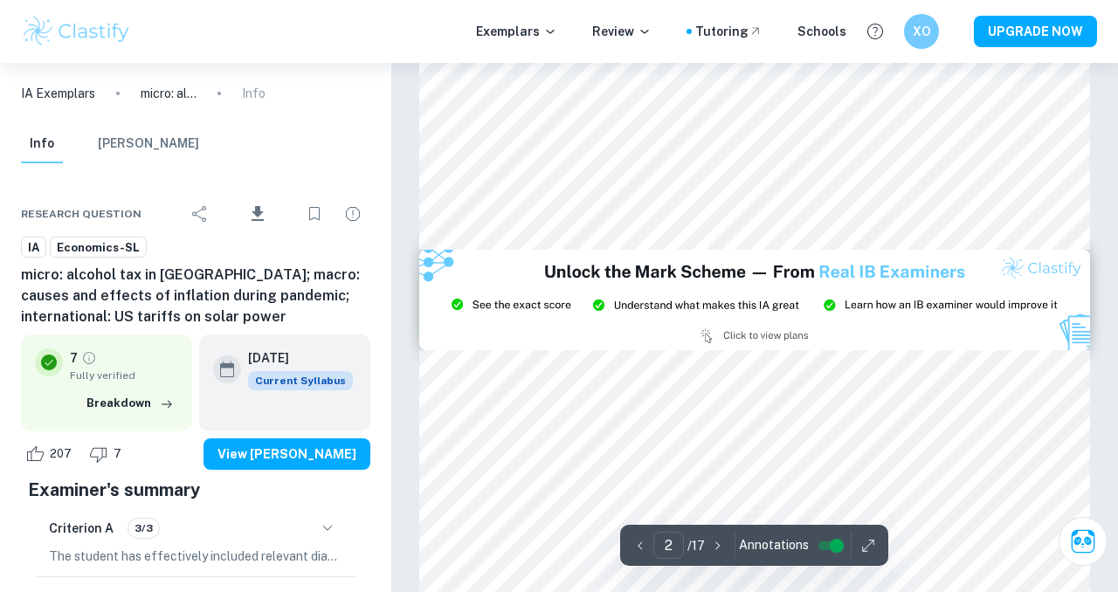
type input "3"
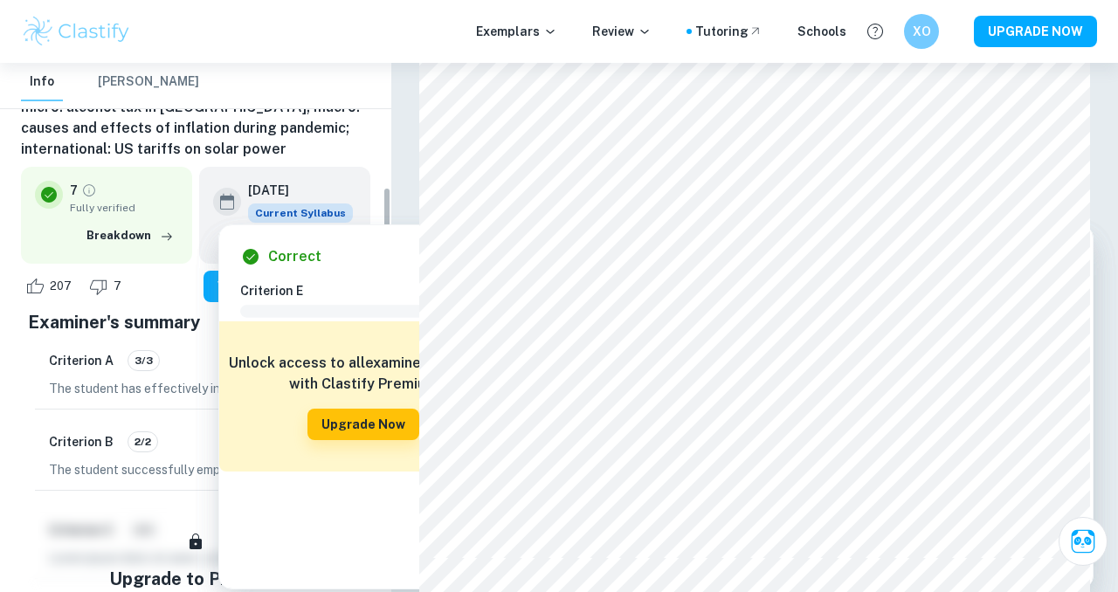
scroll to position [24, 0]
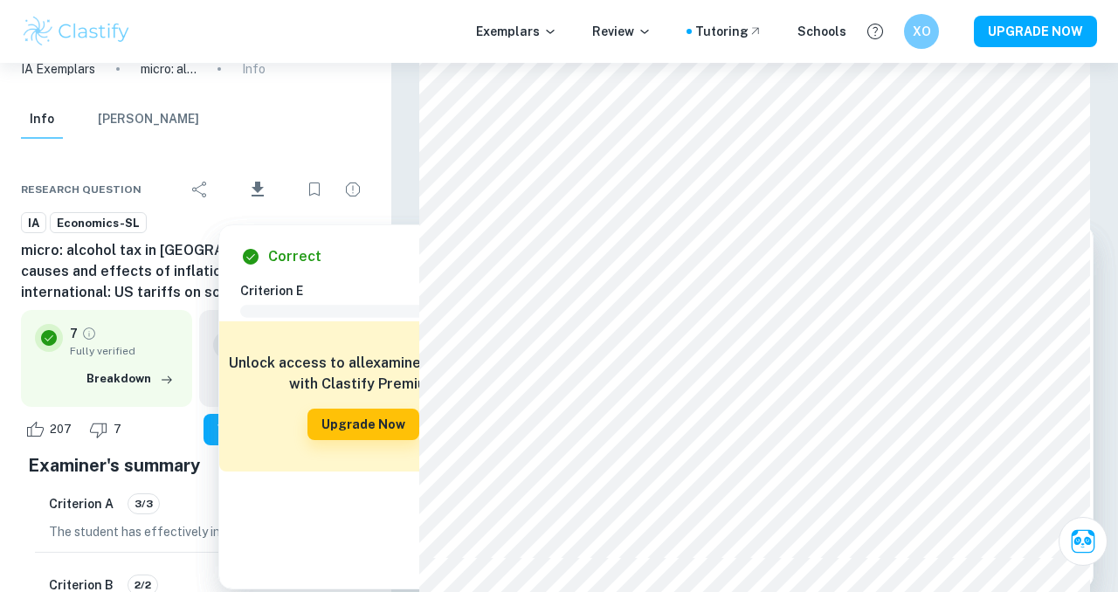
click at [136, 111] on button "[PERSON_NAME]" at bounding box center [148, 119] width 101 height 38
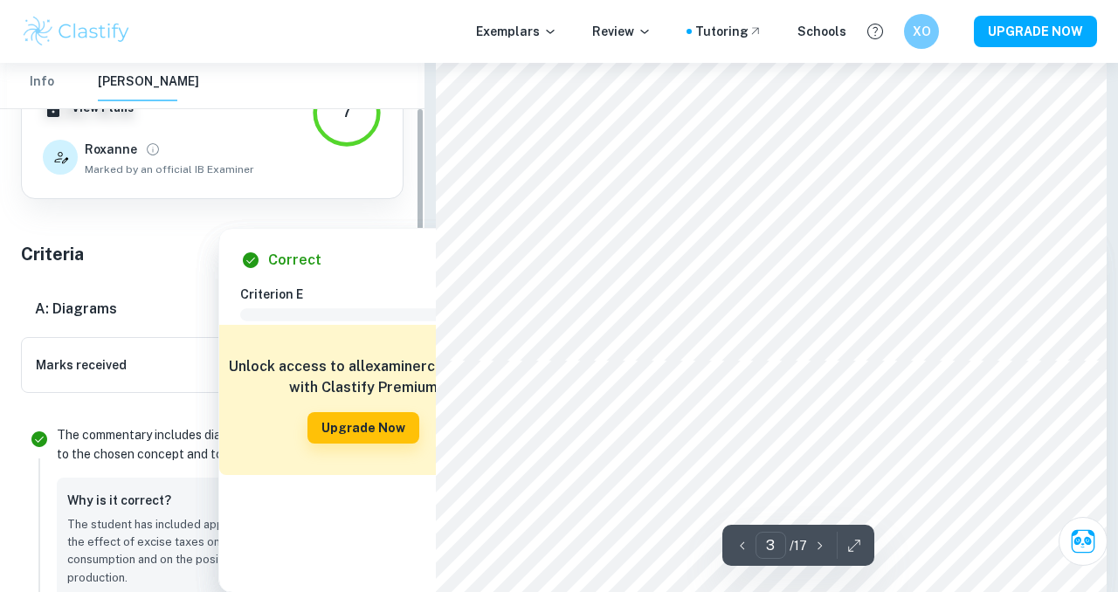
scroll to position [149, 0]
click at [379, 306] on icon at bounding box center [386, 308] width 21 height 21
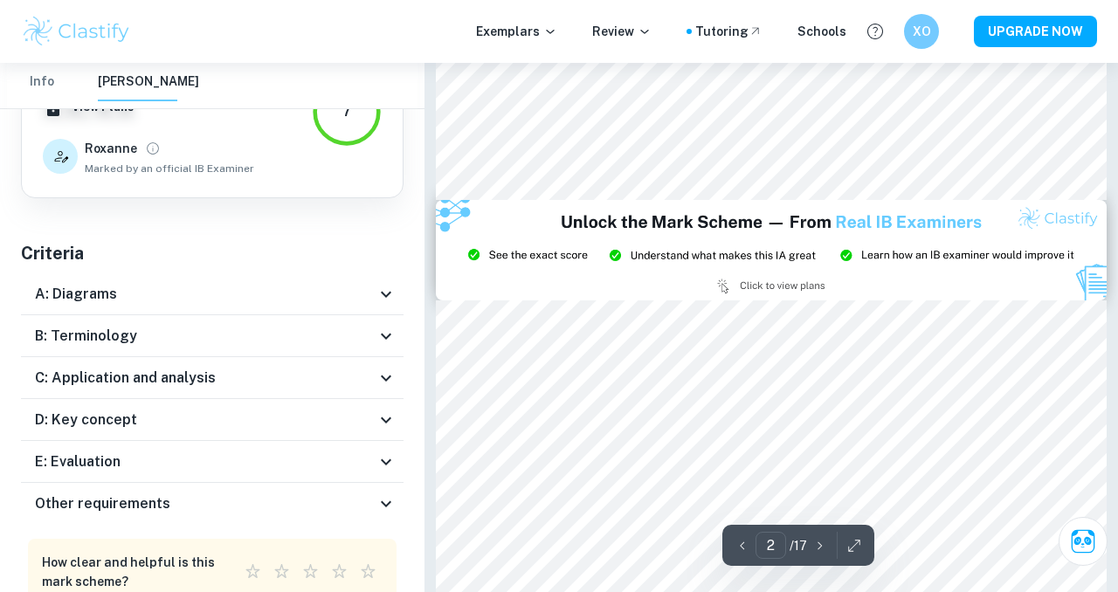
type input "3"
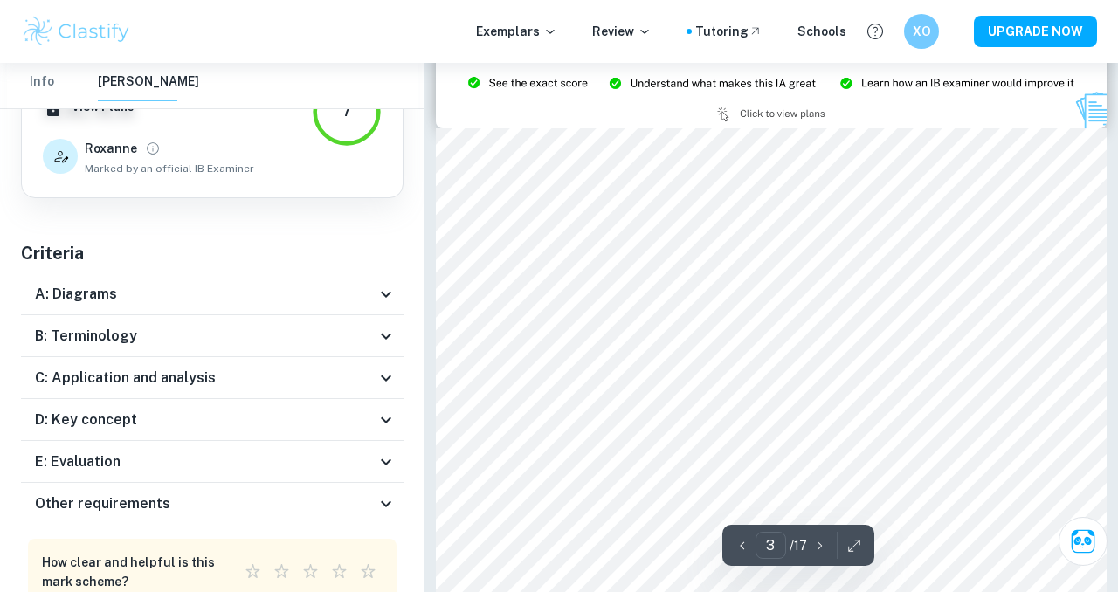
scroll to position [1893, 0]
